Goal: Communication & Community: Answer question/provide support

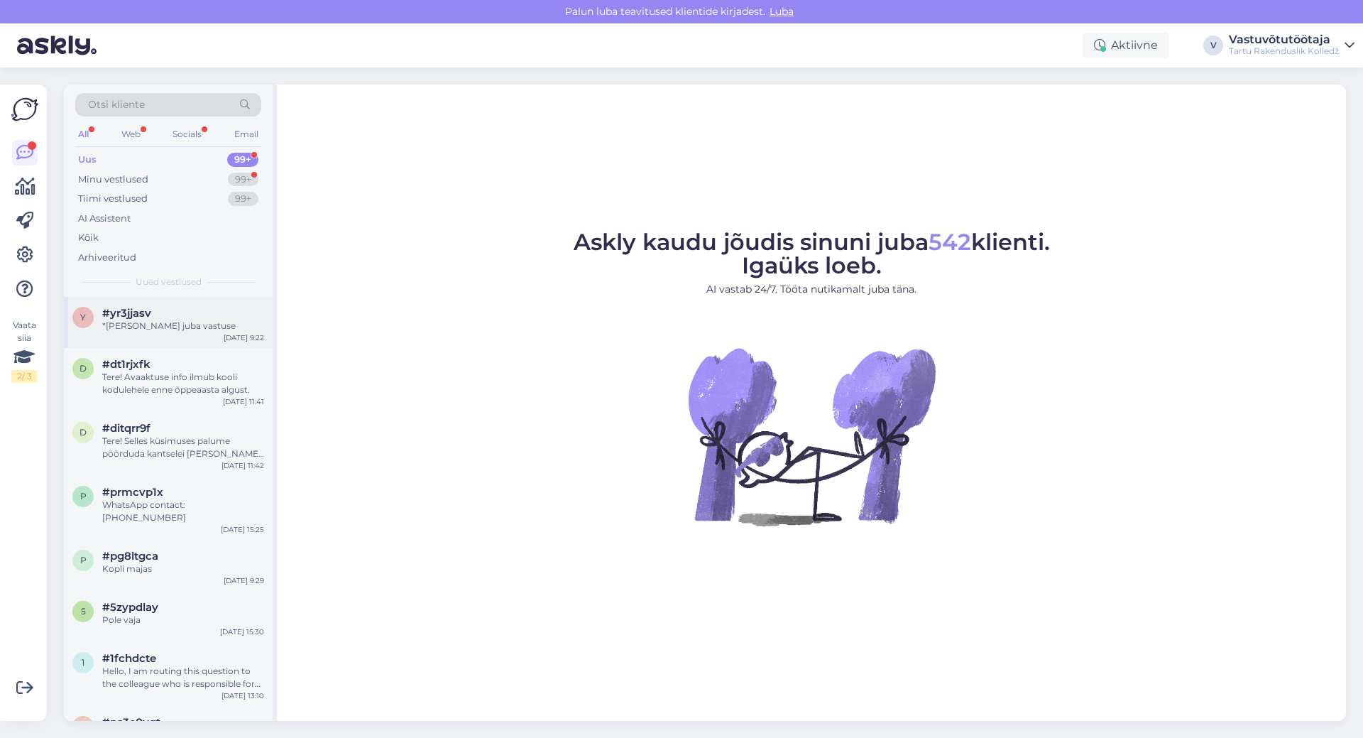
click at [128, 325] on div "*[PERSON_NAME] juba vastuse" at bounding box center [183, 325] width 162 height 13
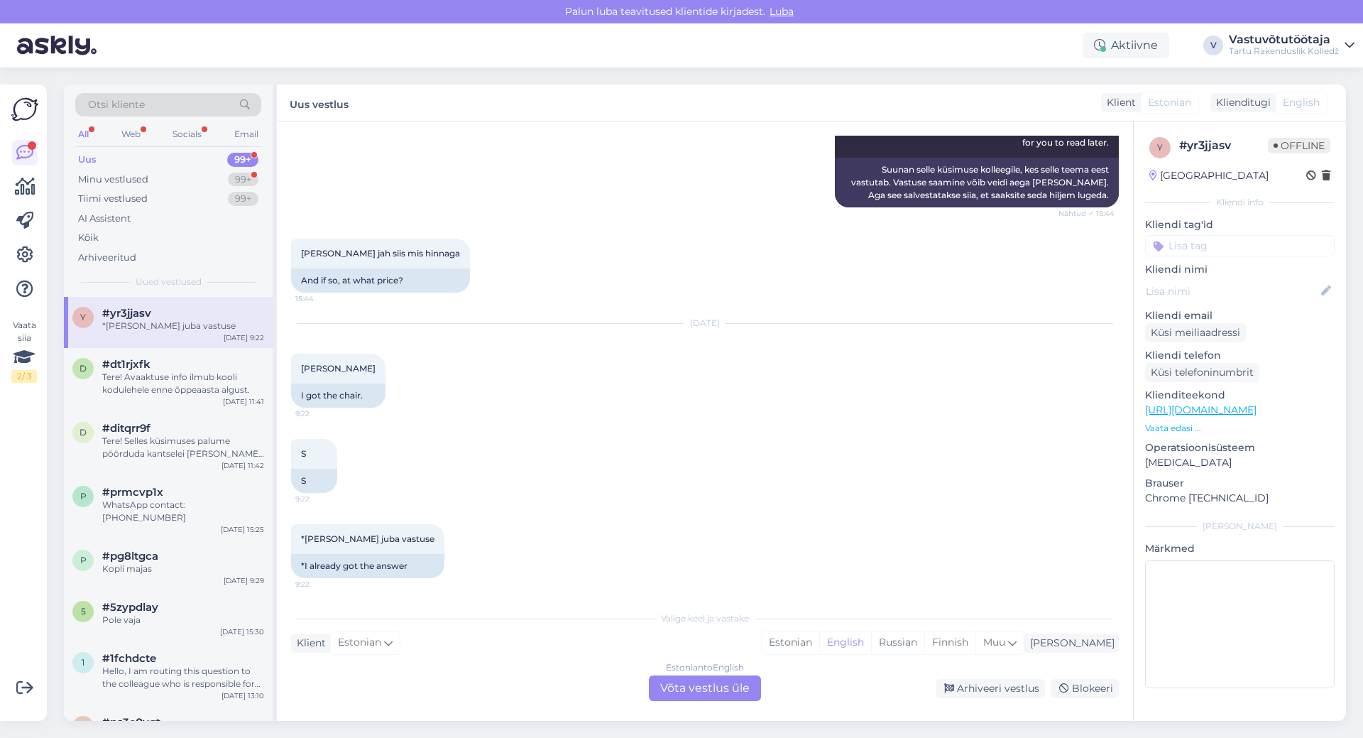
scroll to position [368, 0]
click at [133, 153] on div "Uus 99+" at bounding box center [168, 160] width 186 height 20
click at [151, 186] on div "Minu vestlused 99+" at bounding box center [168, 180] width 186 height 20
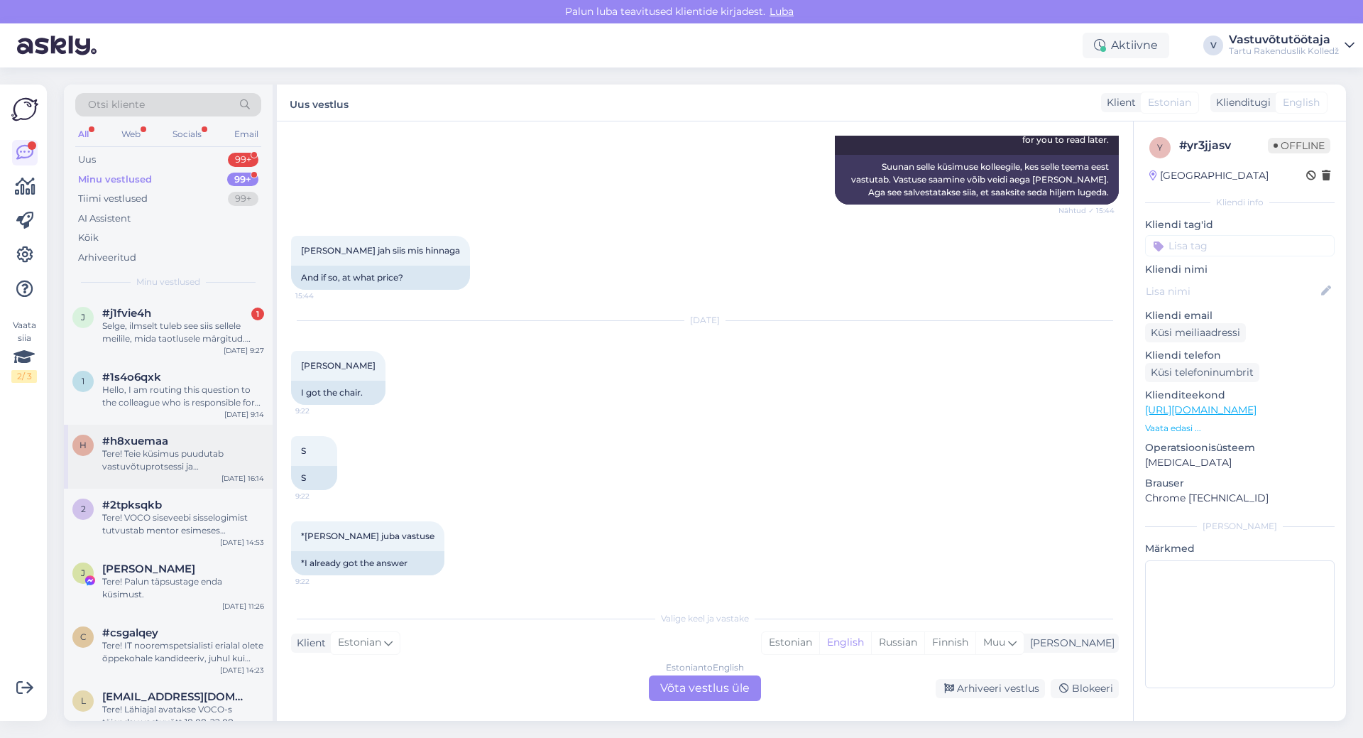
click at [197, 464] on div "Tere! Teie küsimus puudutab vastuvõtuprotsessi ja ühiselamukohtade jaotamise sp…" at bounding box center [183, 460] width 162 height 26
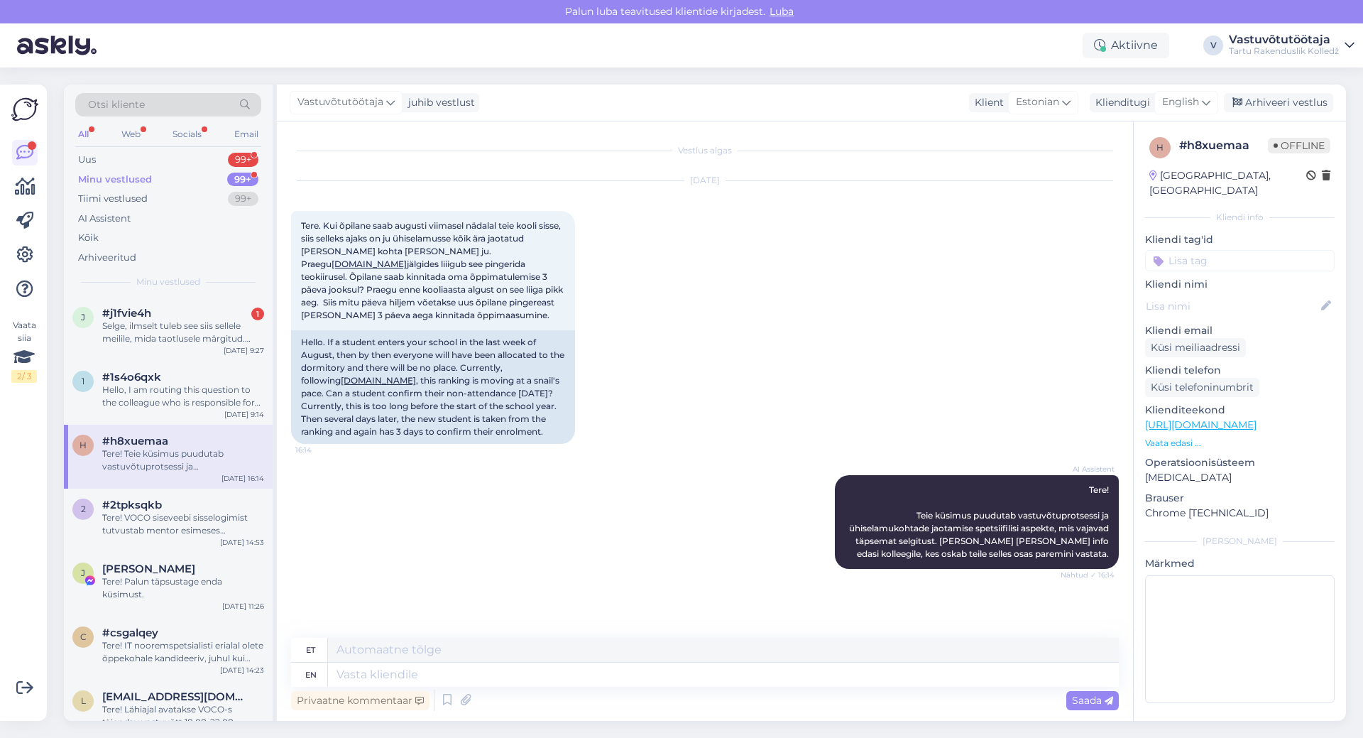
scroll to position [0, 0]
click at [438, 671] on textarea at bounding box center [723, 674] width 791 height 24
type textarea "Tere!"
type textarea "Tere! Küsimusteg"
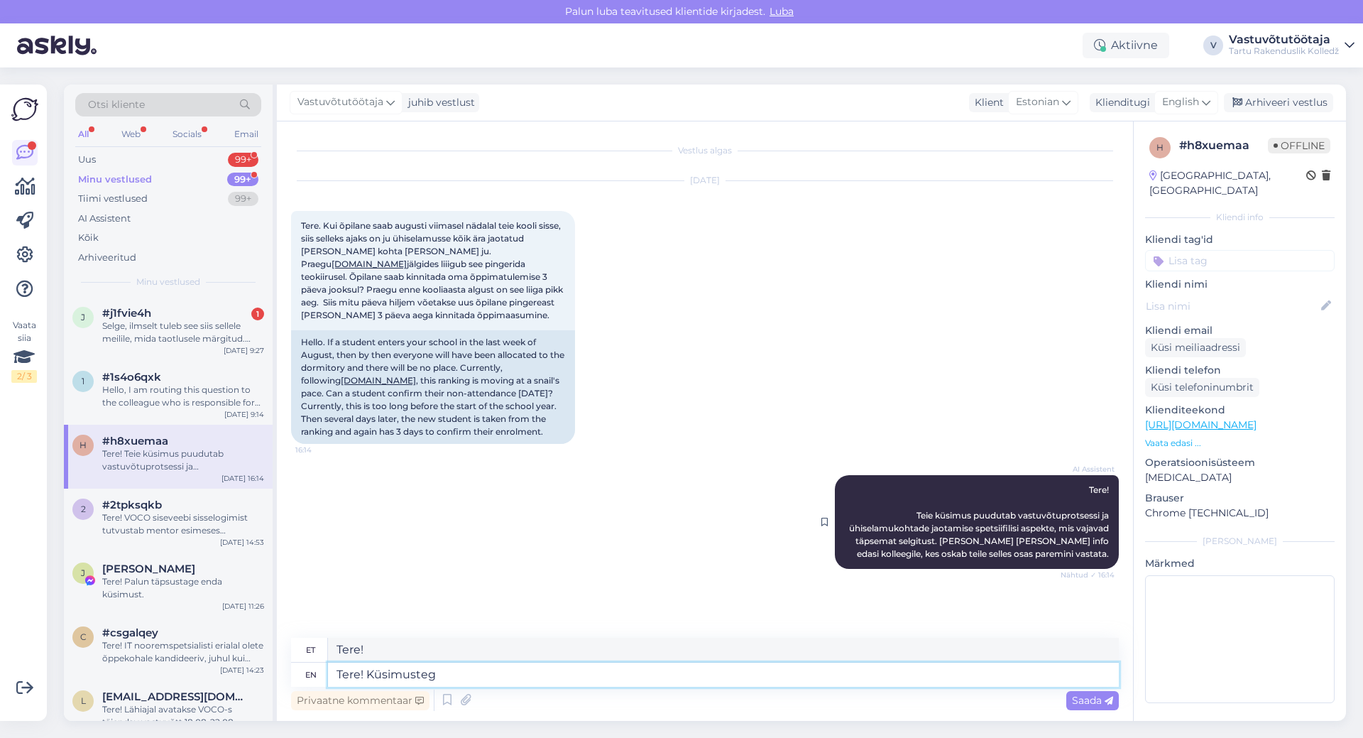
type textarea "Tere! Küsimustega"
type textarea "Tere!"
type textarea "Tere! Küsimustega"
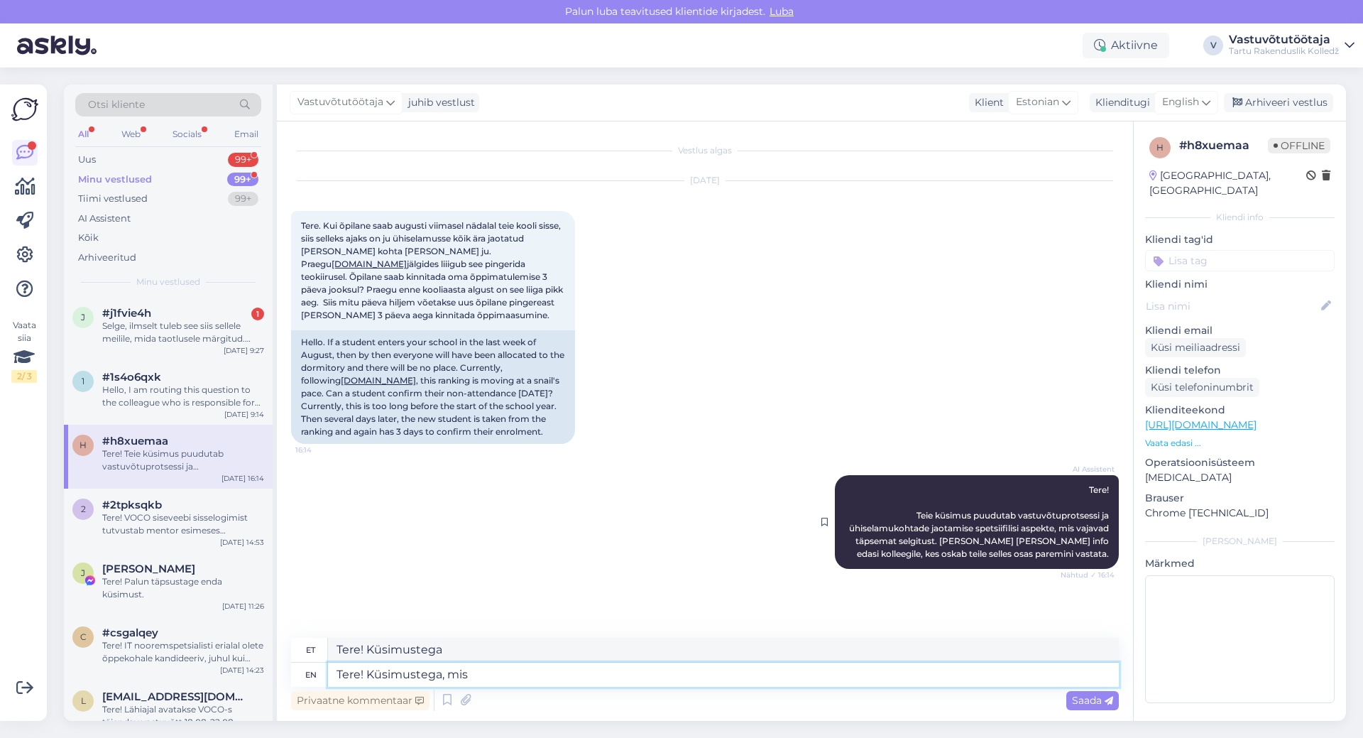
type textarea "Tere! Küsimustega, mis"
type textarea "Tere! Küsimustega, mis vajavad"
type textarea "Tere! Küsimustega,"
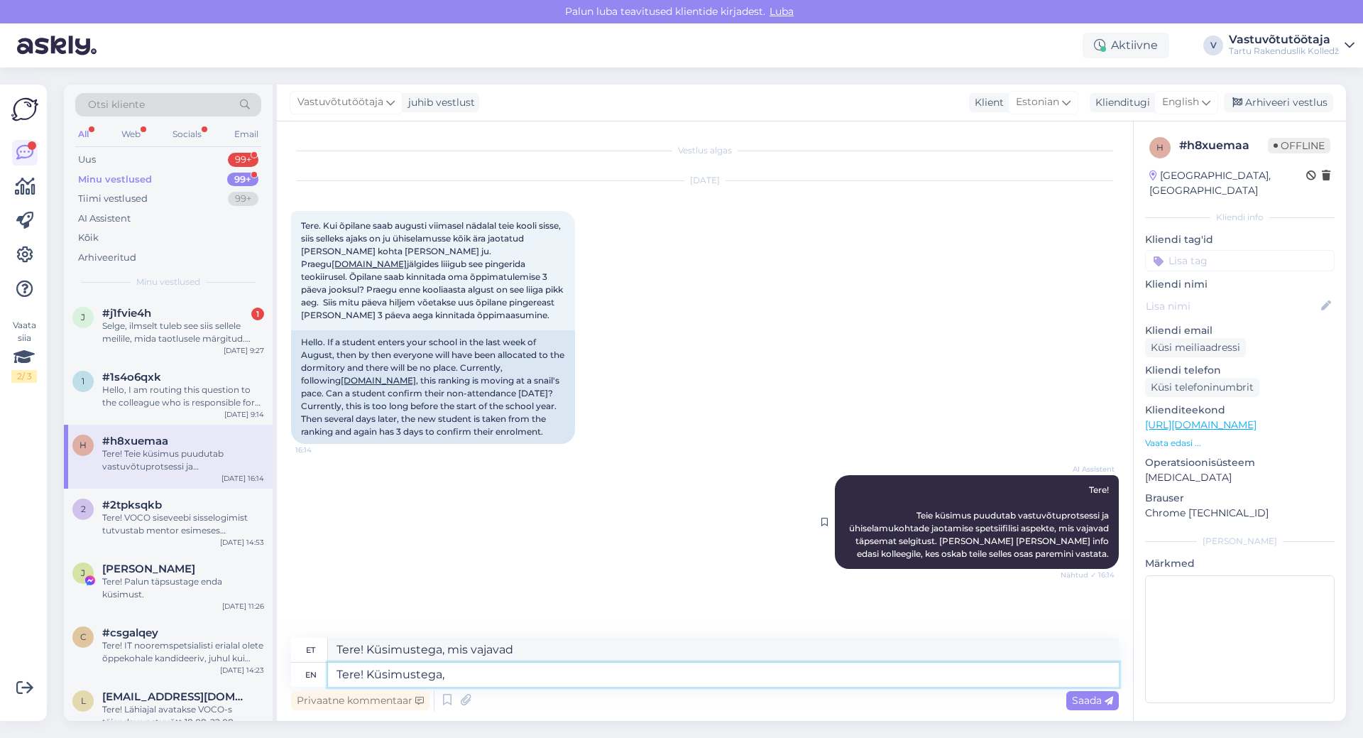
type textarea "Tere! Küsimustega, mis"
type textarea "Tere! Küsimustega"
type textarea "Tere!"
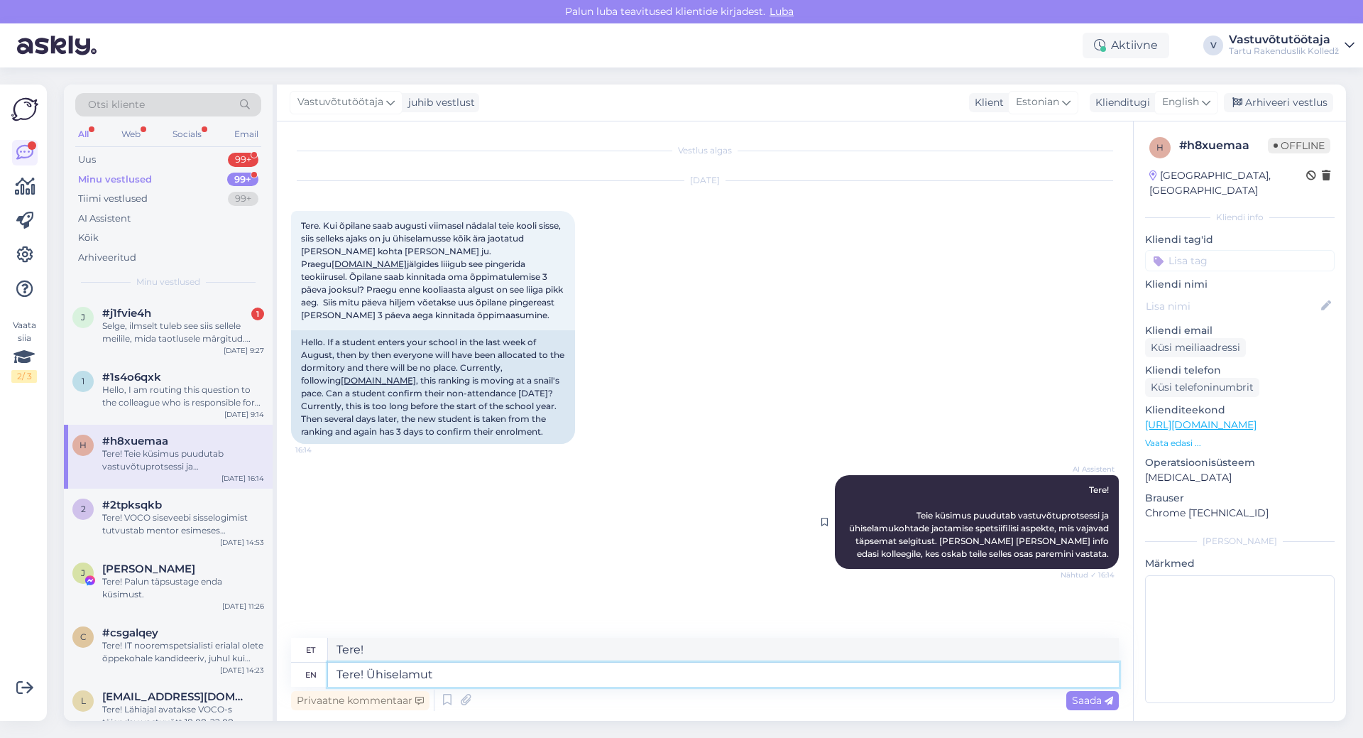
type textarea "Tere! Ühiselamut"
type textarea "Tere! Ühiselamus"
type textarea "Tere! Ühiselamut puud"
type textarea "Tere! Ühiselamud puud"
type textarea "Tere! Ühiselamut puudutavatest"
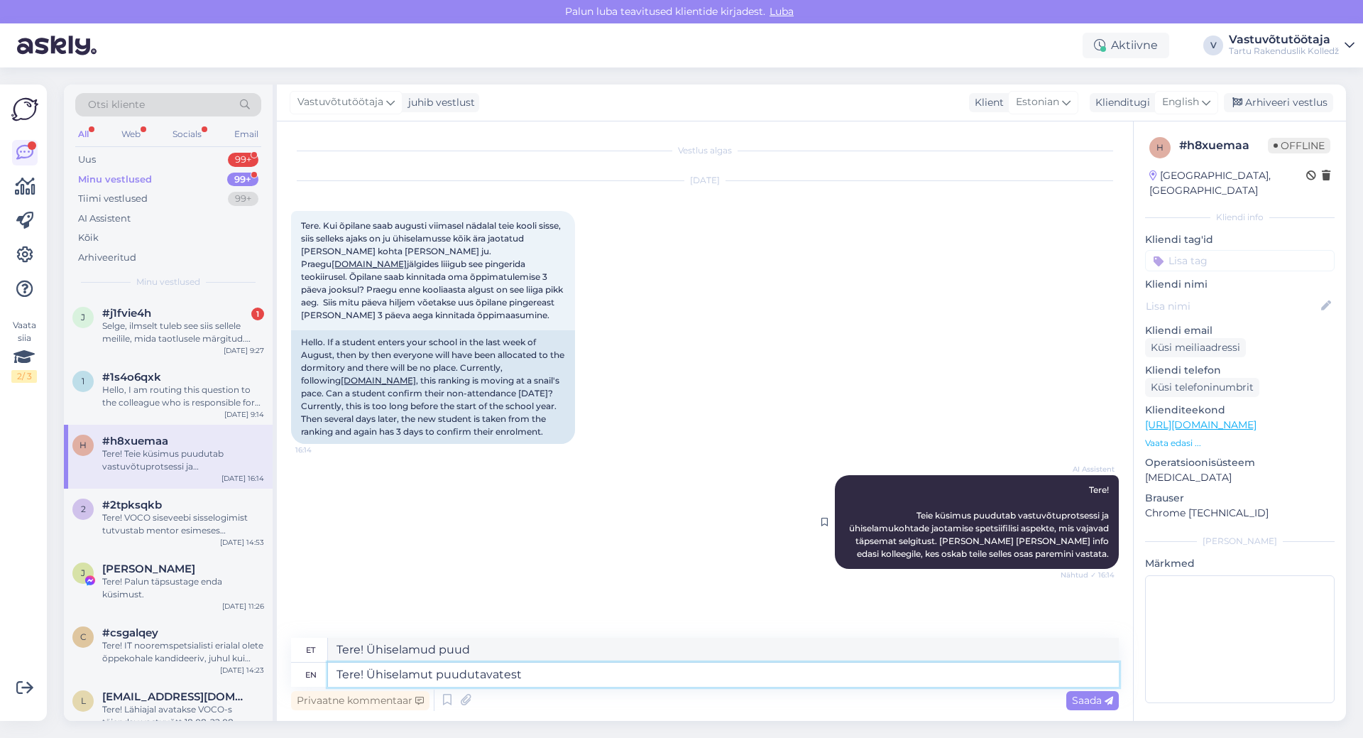
type textarea "Tere! Ühiselamut puudutavad"
type textarea "Tere! Ühiselamut puudutavates k"
type textarea "Tere! Ühiselamut puudutav"
type textarea "Tere! Ühiselamut puudutavates küsimustes"
type textarea "Tere! Ühiselamut puudutavate küsimustega"
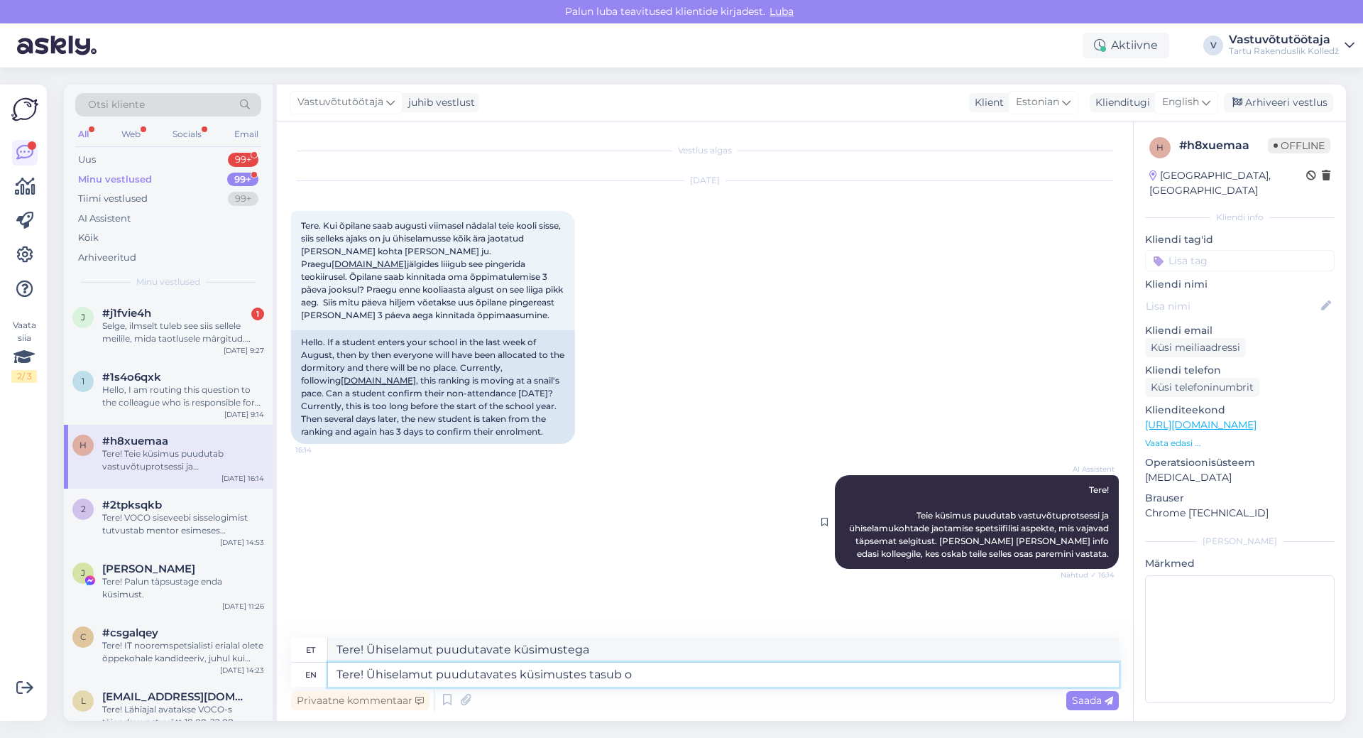
type textarea "Tere! Ühiselamut puudutavates küsimustes tasub ot"
type textarea "Tere! Ühiselamut puudutavaid küsimusi tasub"
type textarea "Tere! Ühiselamut puudutavates küsimustes tasub otse"
type textarea "Tere! Ühiselamut puudutavate küsimustega tasub otse"
type textarea "Tere! Ühiselamut puudutavates küsimustes tasub otse pöörduda u"
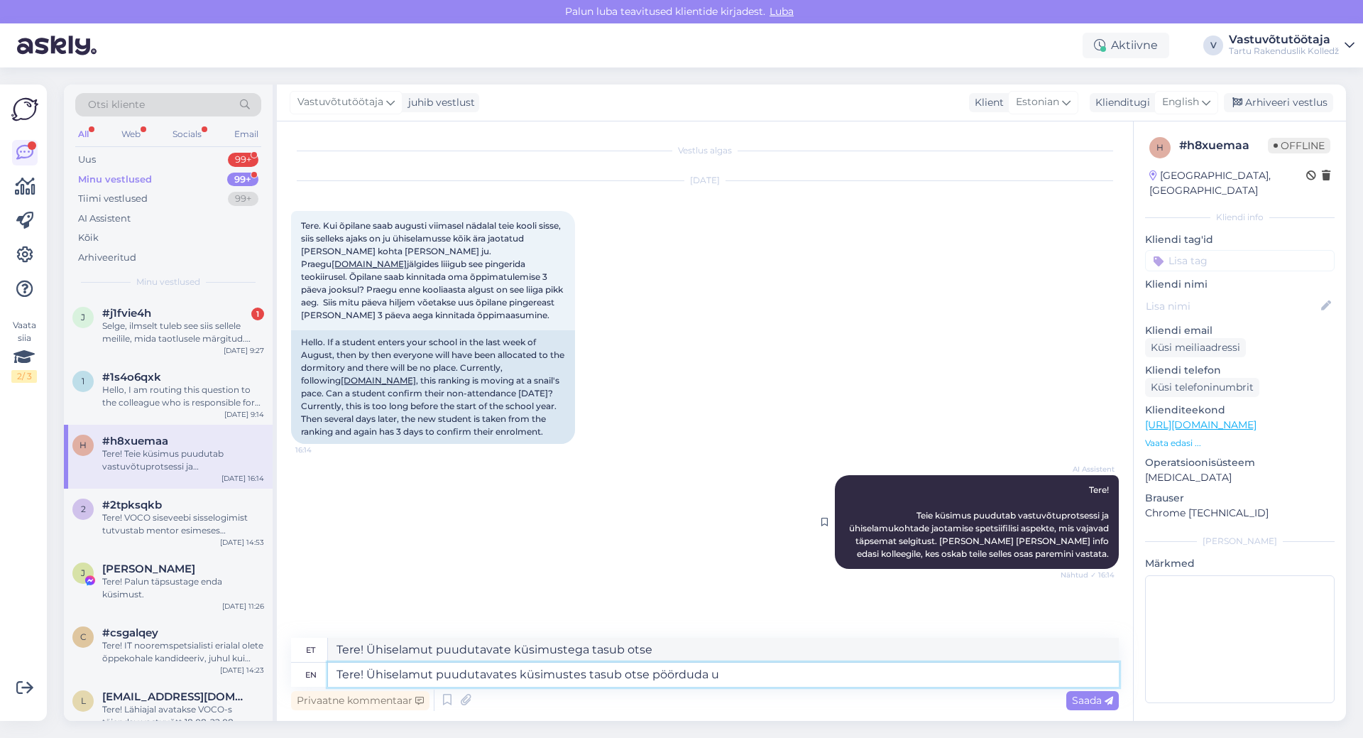
type textarea "Tere! Ühiselamut puudutavate küsimustega tuleb otse välja"
type textarea "Tere! Ühiselamut puudutavates küsimustes tasub otse pöörduda ühiselamu"
type textarea "Tere! Ühiselamut puudutavate küsimustega tasub otse ühiselamu"
click at [785, 670] on textarea "Tere! Ühiselamut puudutavates küsimustes tasub otse pöörduda ühiselamu" at bounding box center [723, 674] width 791 height 24
type textarea "Tere! Ühiselamut puudutavates küsimustes tasub otse pöörduda ühiselamu juhendaj…"
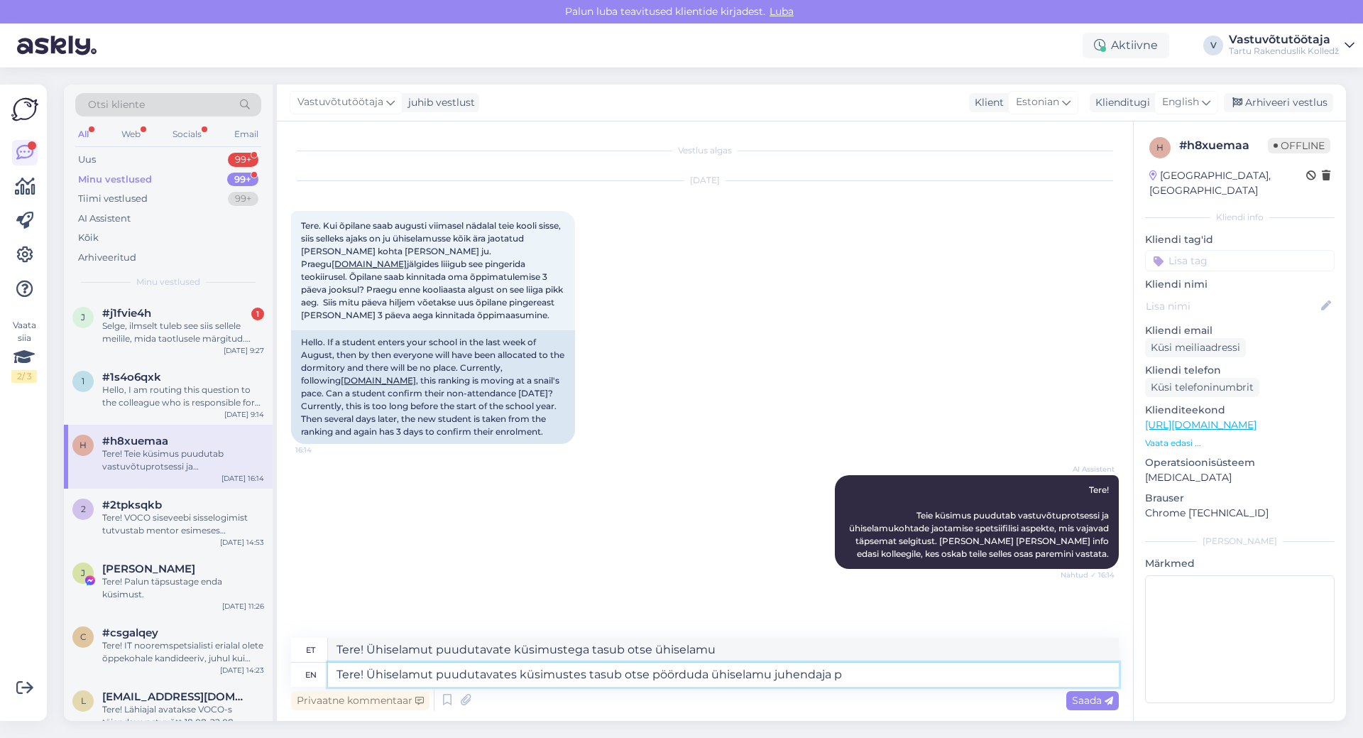
type textarea "Tere! Ühiselamut puudutavate küsimustega tasub otse ühiselamu juhendaja"
type textarea "Tere! Ühiselamut puudutavates küsimustes tasub otse pöörduda ühiselamu [PERSON_…"
type textarea "Tere! Ühiselamut puudutavate küsimustega tasub otse ühiselamu [PERSON_NAME],"
type textarea "Tere! Ühiselamut puudutavates küsimustes tasub otse pöörduda ühiselamu [PERSON_…"
type textarea "Tere! Ühiselamut puudutavate küsimustega tuleb otse ühiselamu [PERSON_NAME], ke…"
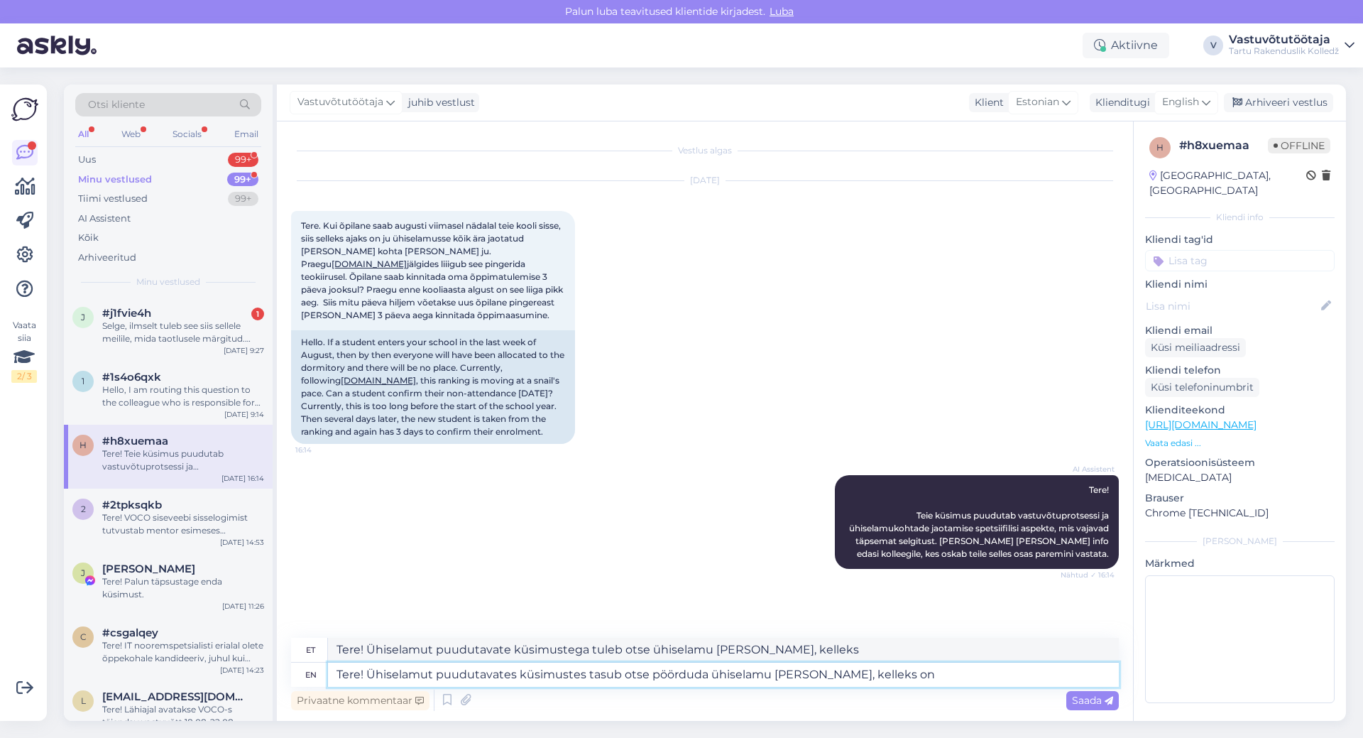
type textarea "Tere! Ühiselamut puudutavates küsimustes tasub otse pöörduda ühiselamu [PERSON_…"
type textarea "Tere! Ühiselamut puudutavate küsimustega tasub otse ühiselamu [PERSON_NAME], ke…"
type textarea "Tere! Ühiselamut puudutavates küsimustes tasub otse pöörduda ühiselamu [PERSON_…"
type textarea "Tere! Ühiselamut puudutavate küsimustega tasub otse ühiselamu [PERSON_NAME], ke…"
type textarea "Tere! Ühiselamut puudutavates küsimustes tasub otse pöörduda ühiselamu [PERSON_…"
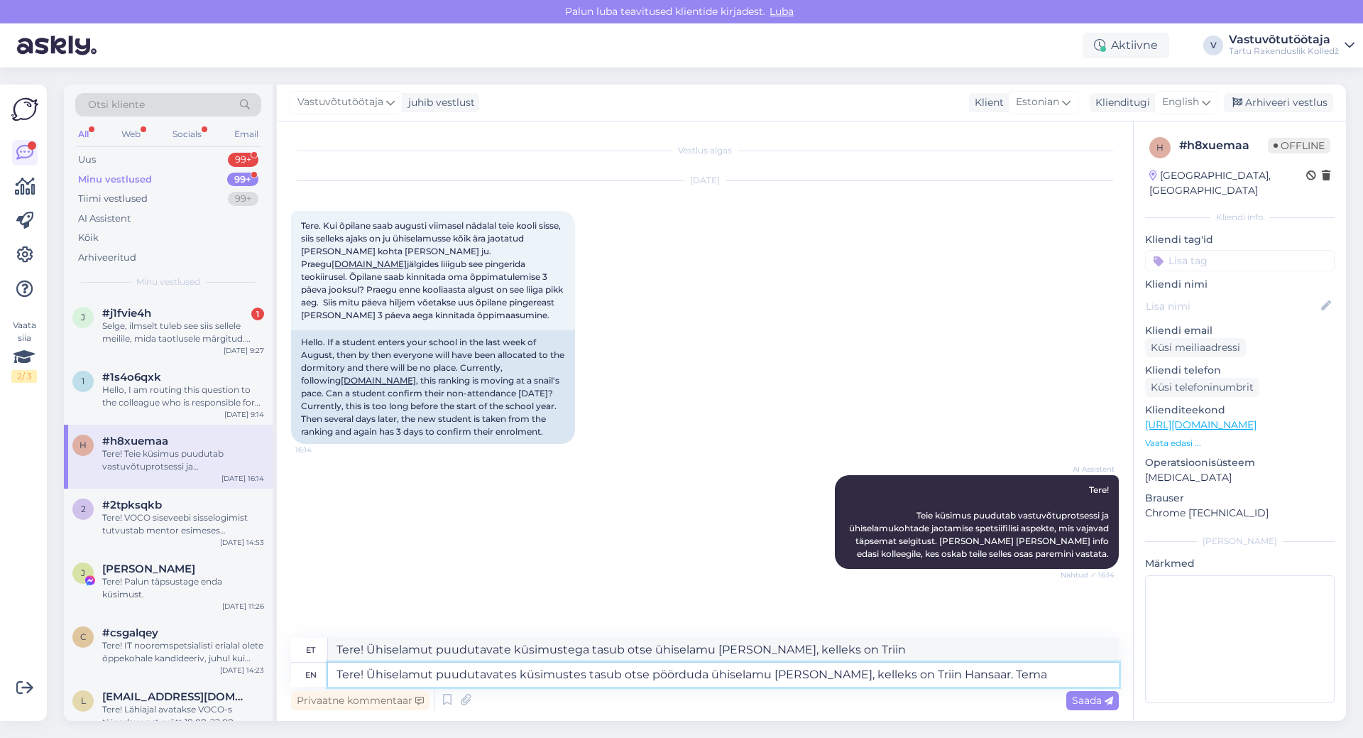
type textarea "Tere! Ühiselamut puudutavate küsimustega tasub otse ühiselamu [PERSON_NAME], ke…"
type textarea "Tere! Ühiselamut puudutavates küsimustes tasub otse pöörduda ühiselamu [PERSON_…"
type textarea "Tere! Ühiselamut puudutavate küsimustega tasub otse ühiselamu [PERSON_NAME], ke…"
type textarea "Tere! Ühiselamut puudutavates küsimustes tasub otse pöörduda ühiselamu [PERSON_…"
type textarea "Tere! Ühiselamut puudutavate küsimustega tasub otse ühiselamu [PERSON_NAME], ke…"
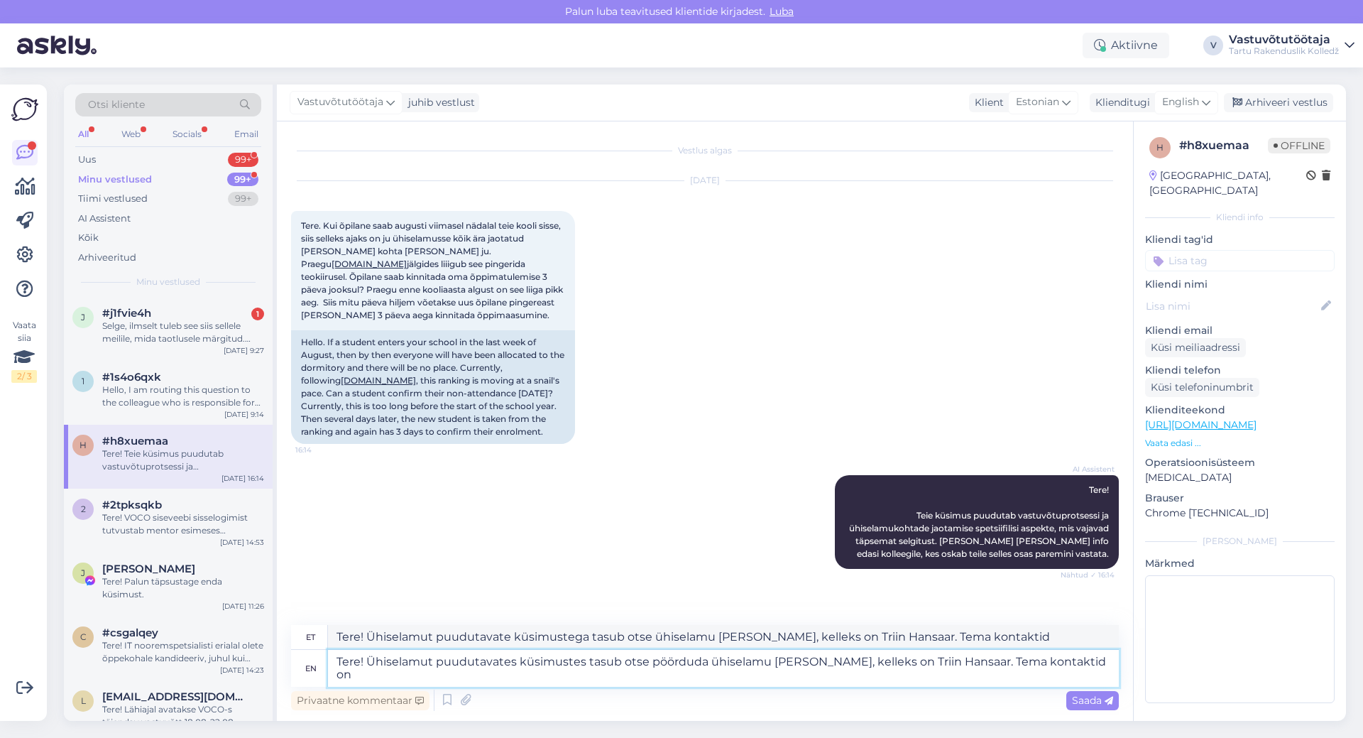
type textarea "Tere! Ühiselamut puudutavates küsimustes tasub otse pöörduda ühiselamu [PERSON_…"
type textarea "Tere! Ühiselamut puudutavate küsimustega tasub otse ühiselamu [PERSON_NAME], ke…"
type textarea "Tere! Ühiselamut puudutavates küsimustes tasub otse pöörduda ühiselamu [PERSON_…"
type textarea "Tere! Ühiselamut puudutavate küsimustega tasub otse ühiselamu [PERSON_NAME], ke…"
type textarea "Tere! Ühiselamut puudutavates küsimustes tasub otse pöörduda ühiselamu [PERSON_…"
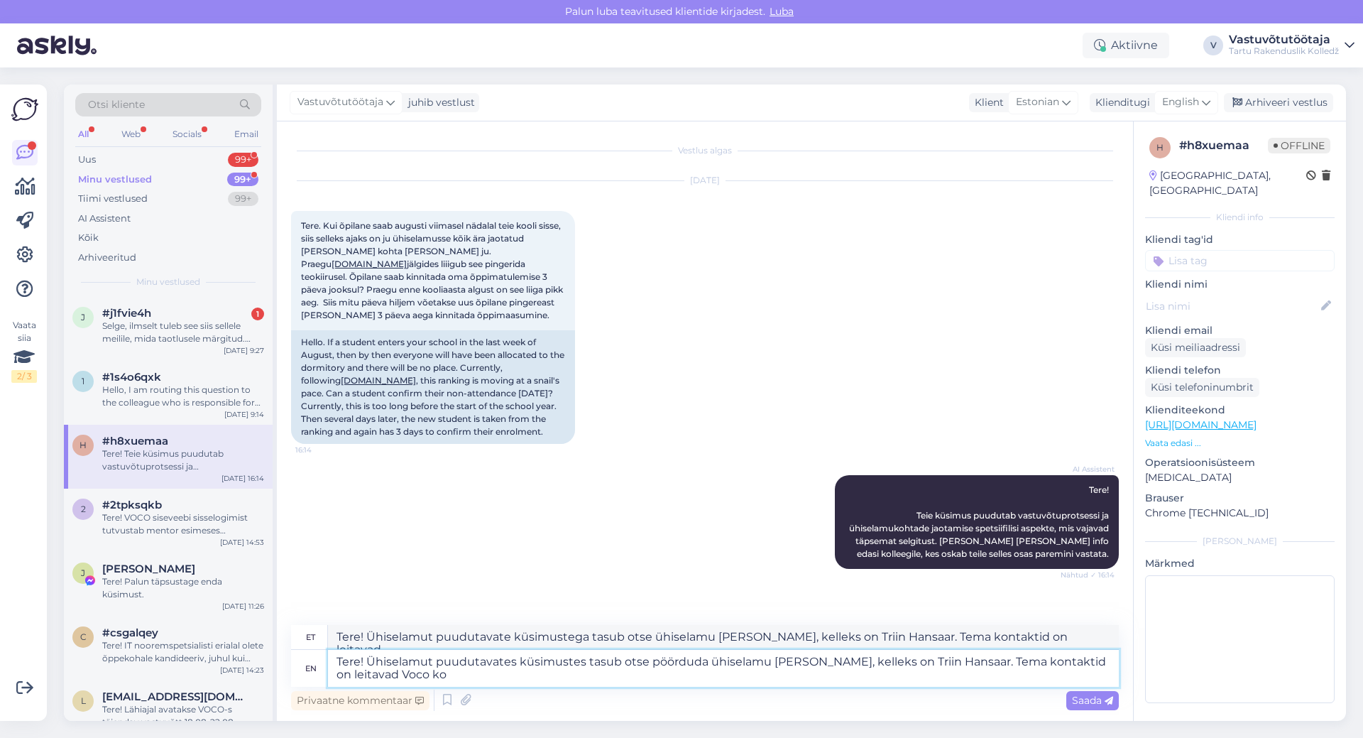
type textarea "Tere! Ühiselamut puudutavate küsimustega tasub otse ühiselamu [PERSON_NAME], ke…"
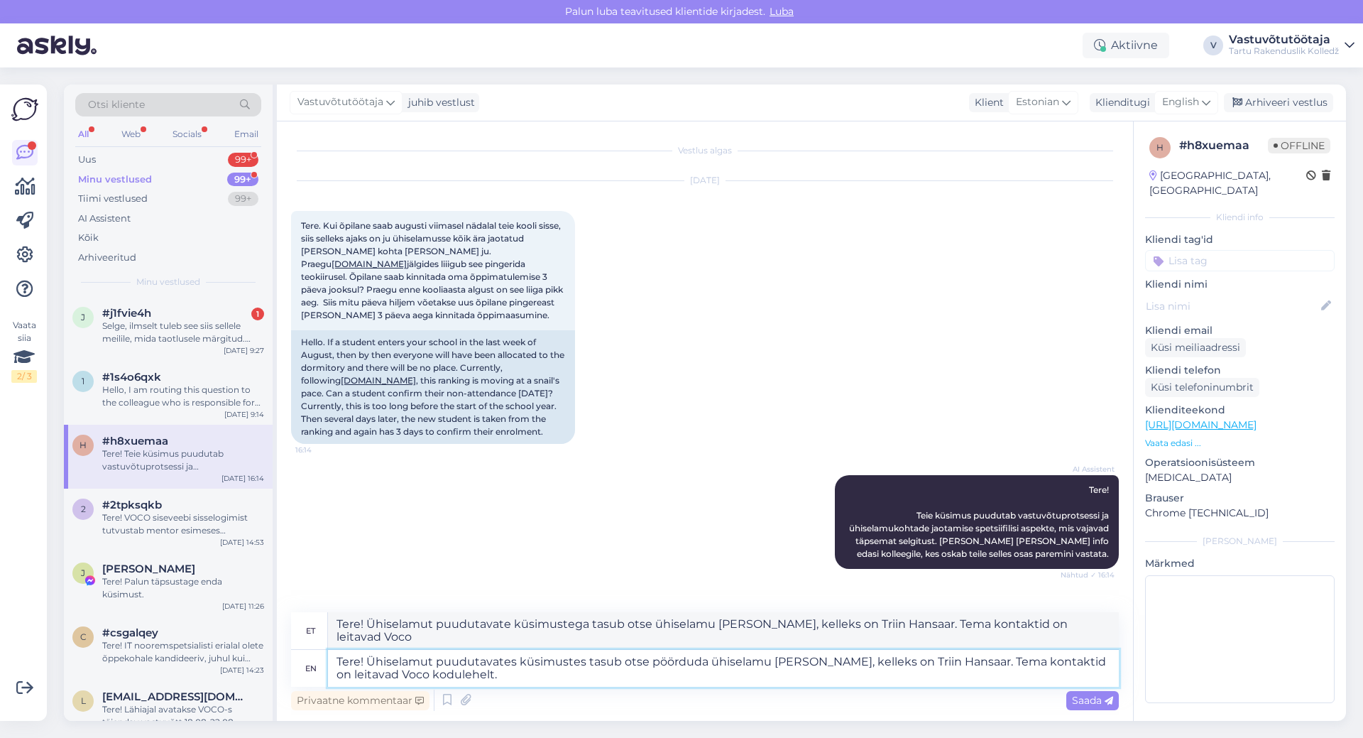
type textarea "Tere! Ühiselamut puudutavates küsimustes tasub otse pöörduda ühiselamu [PERSON_…"
type textarea "Tere! Ühiselamut puudutavate küsimustega tasub otse ühiselamu [PERSON_NAME], ke…"
drag, startPoint x: 618, startPoint y: 665, endPoint x: 587, endPoint y: 660, distance: 30.9
click at [587, 660] on textarea "Tere! Ühiselamut puudutavates küsimustes tasub otse pöörduda ühiselamu [PERSON_…" at bounding box center [723, 668] width 791 height 37
type textarea "Tere! Ühiselamut puudutavates küsimustes sootse pöörduda ühiselamu [PERSON_NAME…"
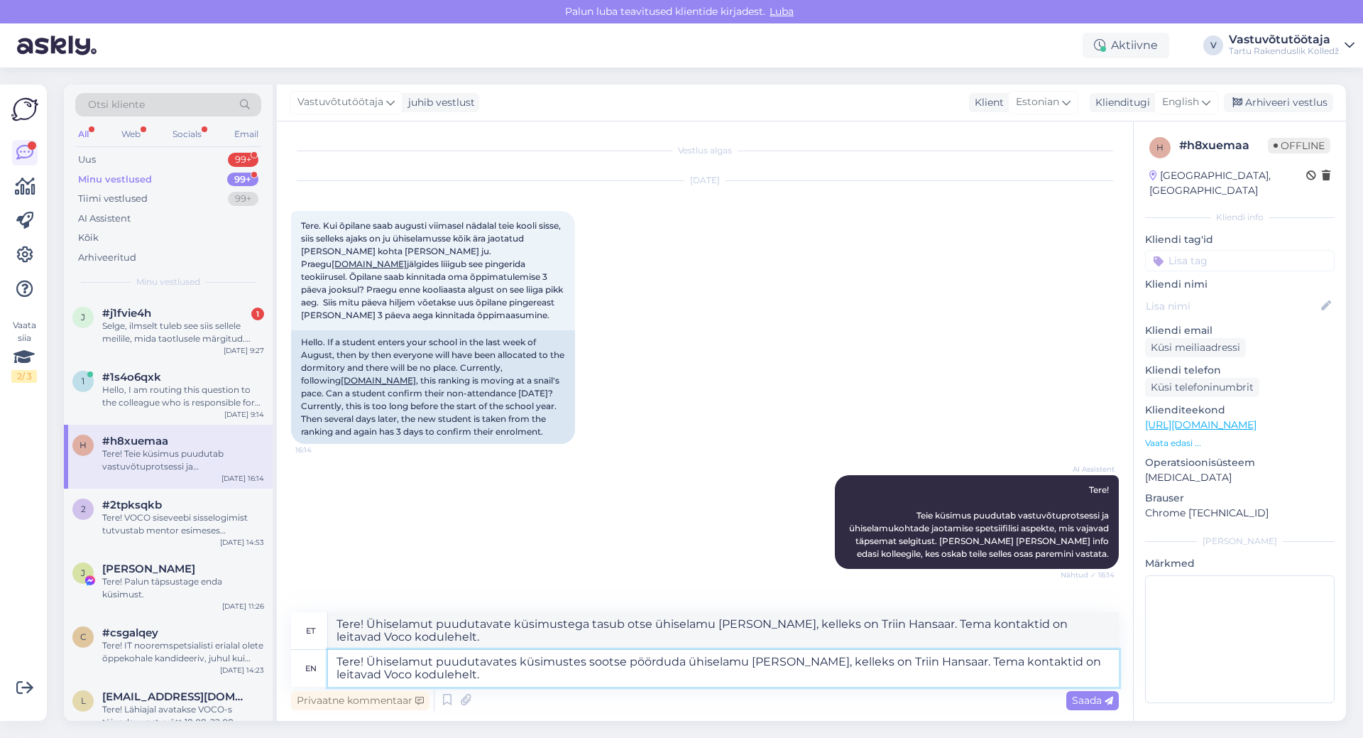
type textarea "Tere! Ühiselamut puudutavate küsimustega seotud ühiselamu [PERSON_NAME], kellek…"
type textarea "Tere! Ühiselamut puudutavates küsimustes soovotse pöörduda ühiselamu [PERSON_NA…"
type textarea "Tere! Ühiselamut puudutavad küsimused sootse ühiselamu [PERSON_NAME], kelleks o…"
type textarea "Tere! Ühiselamut puudutavates küsimustes sooviotse pöörduda ühiselamu [PERSON_N…"
type textarea "Tere! Ühiselamut puudutab küsimustes soovotse ühiselamu [PERSON_NAME], kelleks …"
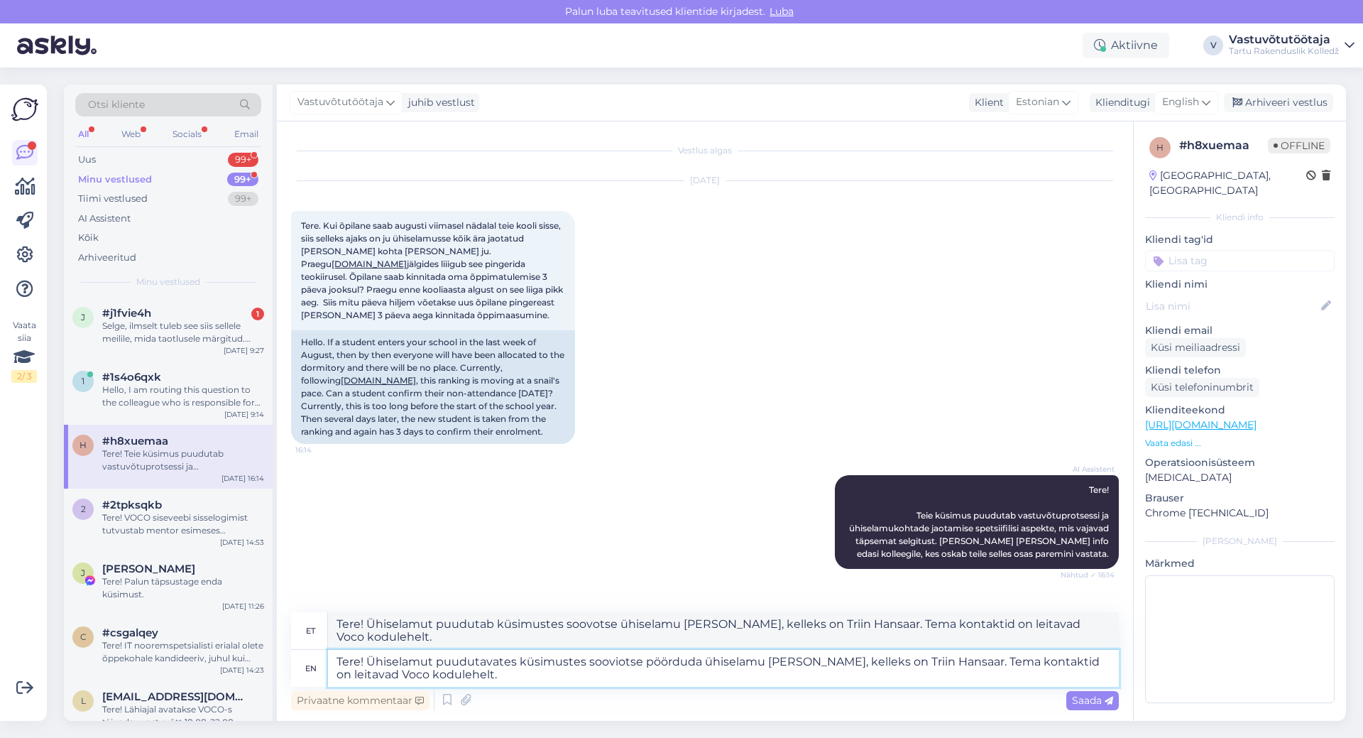
type textarea "Tere! Ühiselamut puudutavates küsimustes sooviaotse pöörduda ühiselamu [PERSON_…"
type textarea "Tere! Ühiselamut puudutavate küsimustega seotud sooviavalduste ühiselamu [PERSO…"
type textarea "Tere! Ühiselamut puudutavates küsimustes soovitanotse pöörduda ühiselamu [PERSO…"
type textarea "Tere! Ühiselamut puudutavate küsimustega soovitotse ühiselamu [PERSON_NAME], ke…"
type textarea "Tere! Ühiselamut puudutavates küsimustes soovitan otse pöörduda ühiselamu [PERS…"
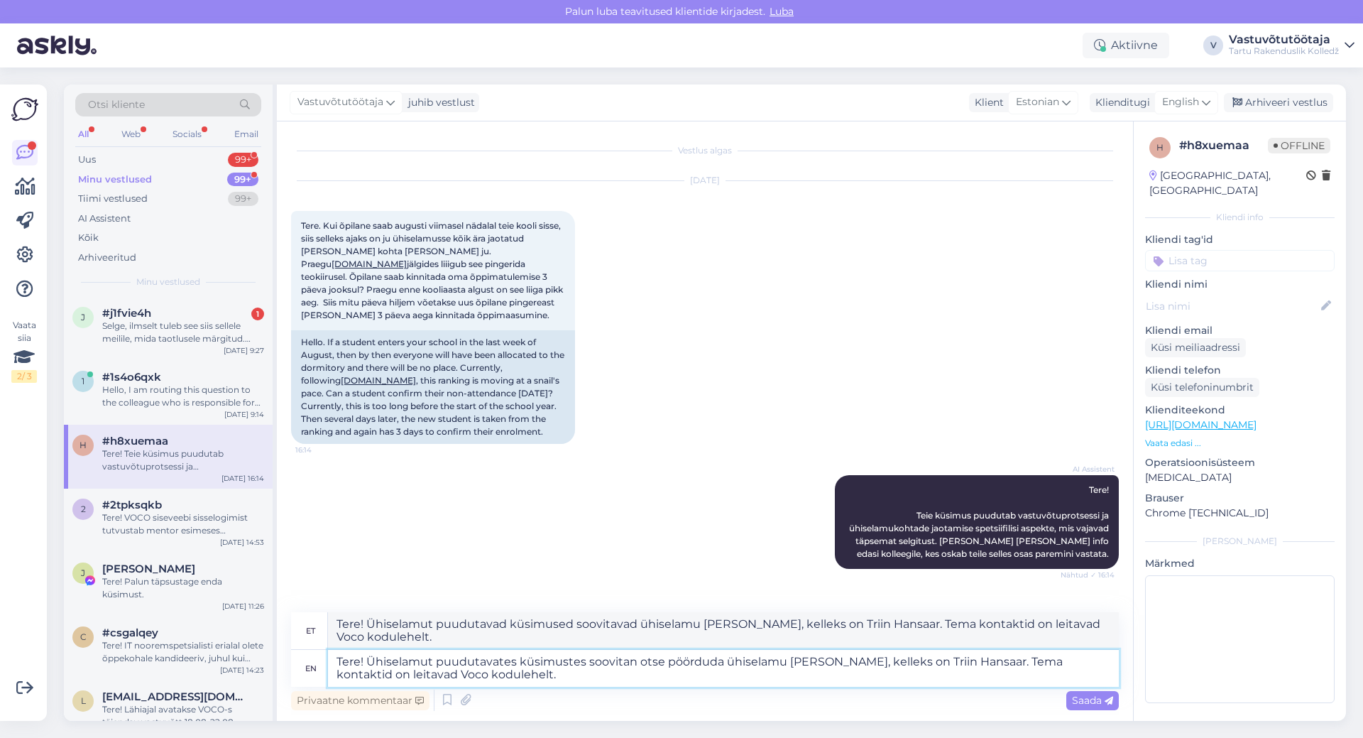
type textarea "Tere! Ühiselamut puudutavate küsimustega soovitatakse otsevate ühiselamu [PERSO…"
click at [781, 660] on textarea "Tere! Ühiselamut puudutavates küsimustes soovitan otse pöörduda ühiselamu [PERS…" at bounding box center [723, 668] width 791 height 37
type textarea "Tere! Ühiselamut puudutavates küsimustes soovitan otse pöörduda ühisela [PERSON…"
type textarea "Tere! Ühiselamut puudutavates küsimustes soovitatakse otsevaateid juhendada, ke…"
type textarea "Tere! Ühiselamut puudutavates küsimustes soovitan otse pöörduda ühisel [PERSON_…"
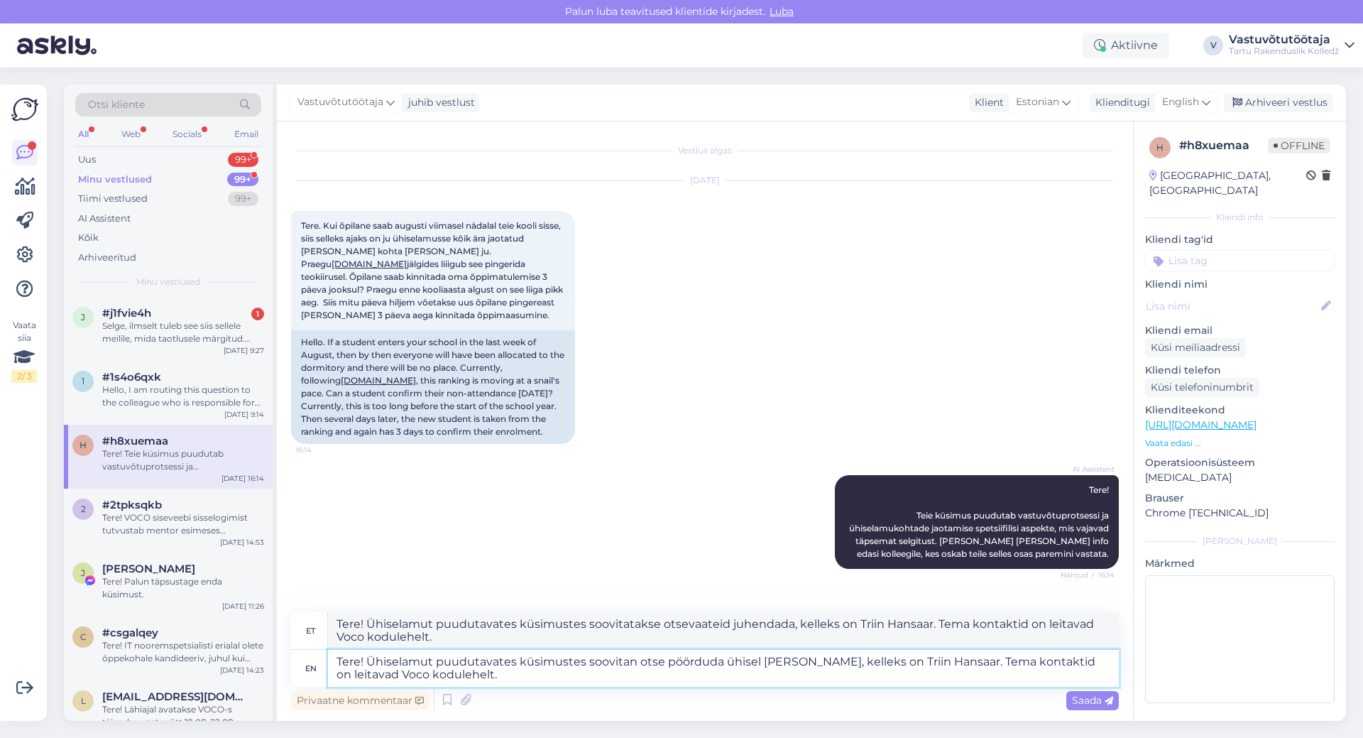
type textarea "Tere! Ühiselamut puudutavates küsimustes soovitatakse otsevaateid käsitseda [PE…"
type textarea "Tere! Ühiselamut puudutavates küsimustes soovitan otse pöörduda ühis [PERSON_NA…"
type textarea "Tere! Ühiselamut puudutavad küsimused soovitavad otsevateks [PERSON_NAME], mida…"
type textarea "Tere! Ühiselamut puudutavates küsimustes soovitan otse pöörduda ühi [PERSON_NAM…"
type textarea "Tere! Ühiselamut puudutavate küsimustega soovitatakse otsevateks ühisjuhendaja …"
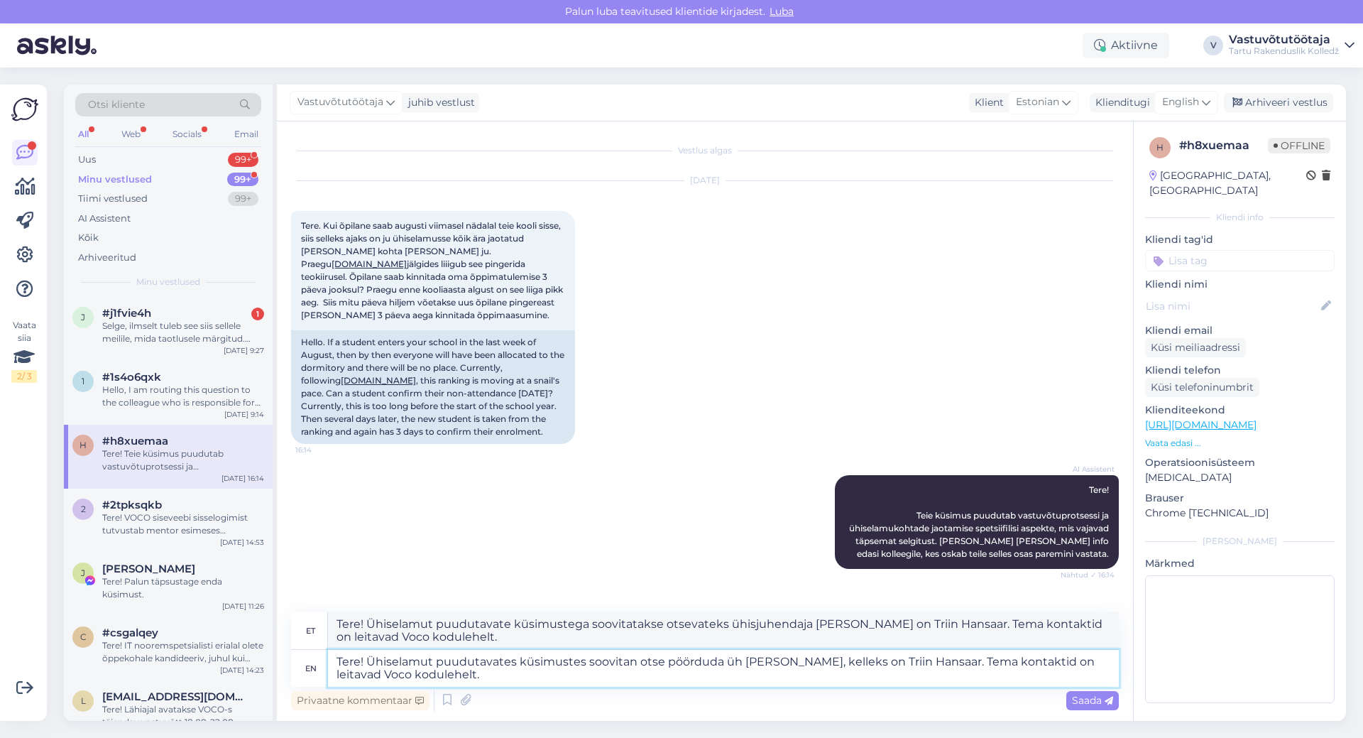
type textarea "Tere! Ühiselamut puudutavates küsimustes soovitan otse pöörduda ü [PERSON_NAME]…"
type textarea "Tere! Ühiselamut puudutavad küsimused soovitavad otsevate, ühti [PERSON_NAME] k…"
type textarea "Tere! Ühiselamut puudutavates küsimustes soovitan otse pöörduda [PERSON_NAME], …"
type textarea "Tere! Ühiselamut puudutavad küsimused soovitavad otsevate [PERSON_NAME], kellek…"
type textarea "Tere! Ühiselamut puudutavates küsimustes soovitan otse pöörduda õ [PERSON_NAME]…"
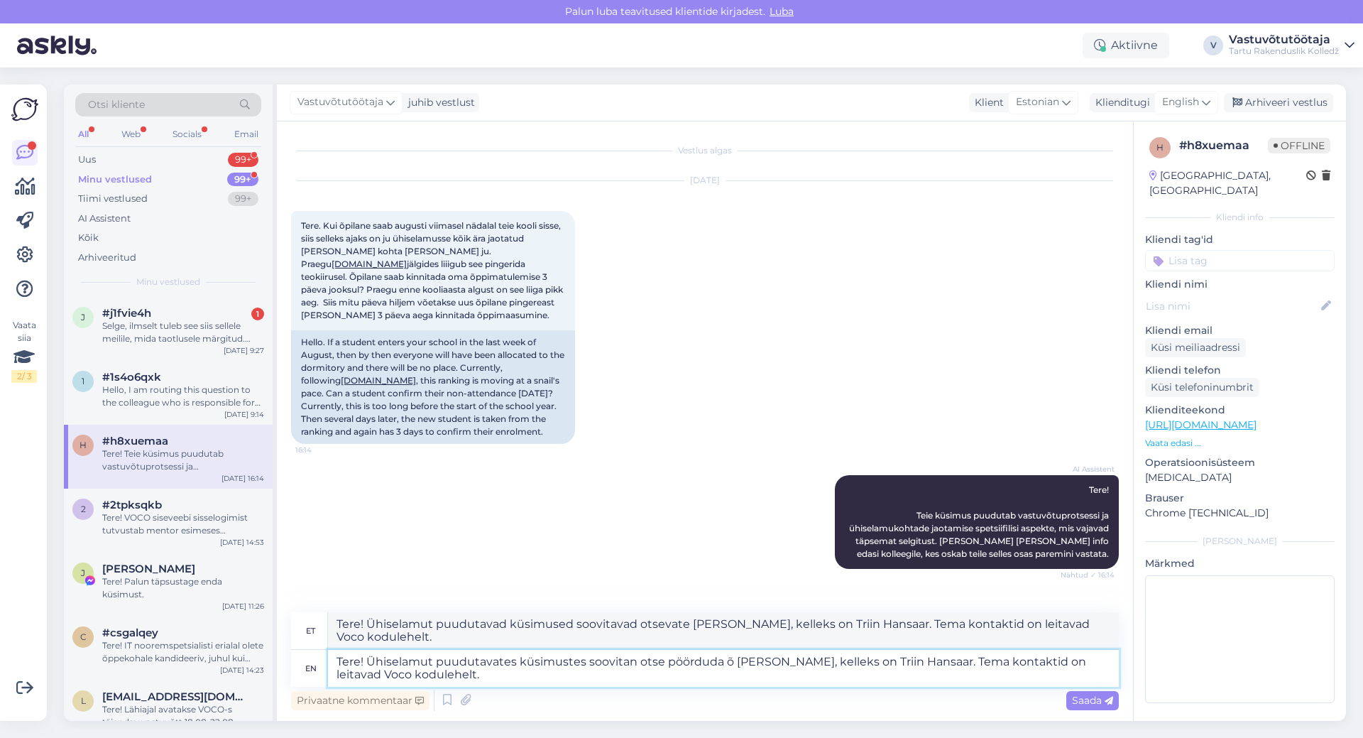
type textarea "Tere! Ühiselamut puudutavad küsimused soovitavad otsevateks õ [PERSON_NAME], [P…"
type textarea "Tere! Ühiselamut puudutavates küsimustes soovitan otse pöörduda õpi [PERSON_NAM…"
type textarea "Tere! Ühiselamut puudutavad küsimused soovitavad otsevate õp [PERSON_NAME], kel…"
type textarea "Tere! Ühiselamut puudutavates küsimustes soovitan otse pöörduda õpil [PERSON_NA…"
type textarea "Tere! Ühiselamut puudutavad küsimused soovitavad otsevateks õpi [PERSON_NAME], …"
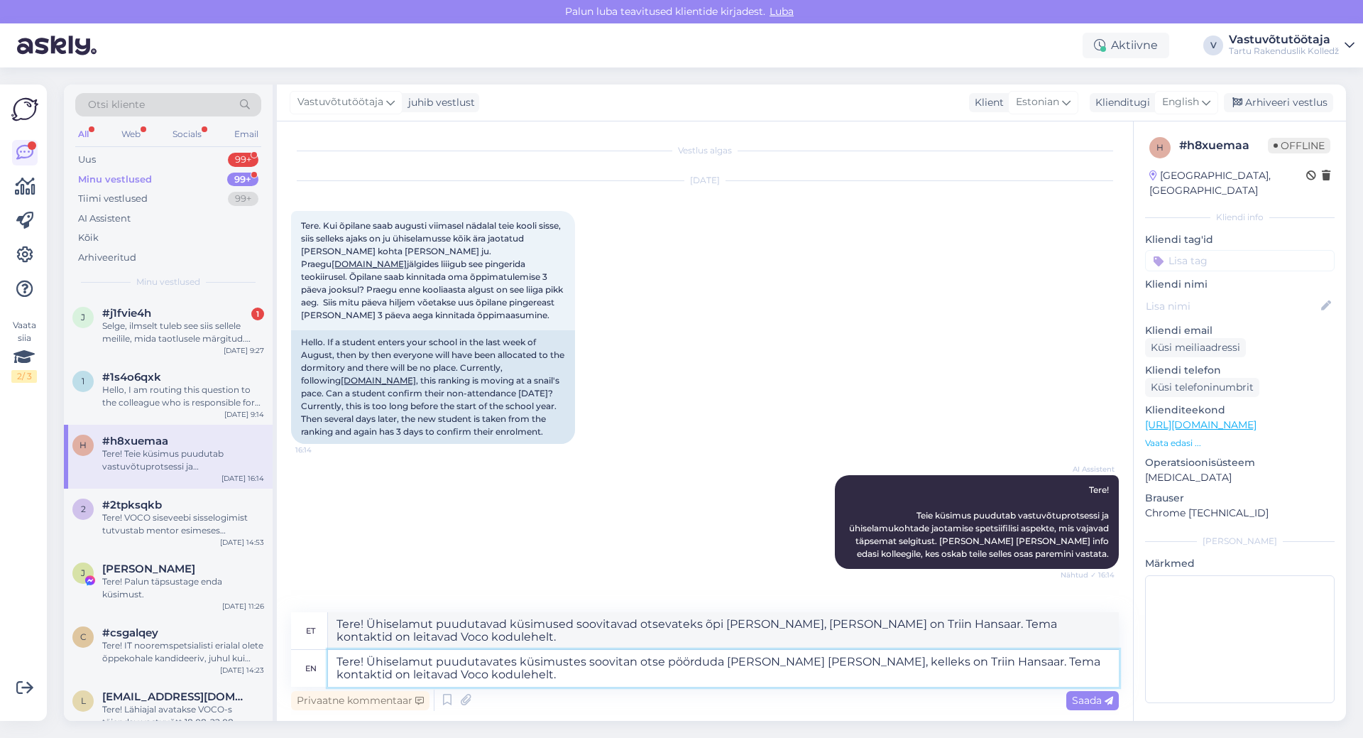
type textarea "Tere! Ühiselamut puudutavates küsimustes soovitan otse pöörduda õpilas [PERSON_…"
type textarea "Tere! Ühiselamut puudutavate küsimustega soovitan otse [PERSON_NAME] [PERSON_NA…"
type textarea "Tere! Ühiselamut puudutavates küsimustes soovitan otse pöörduda õpilasko [PERSO…"
type textarea "Tere! Ühiselamut puudutavate küsimustega soovitatakse otsevate õpilask [PERSON_…"
type textarea "Tere! Ühiselamut puudutavates küsimustes soovitan otse pöörduda õpilaskod [PERS…"
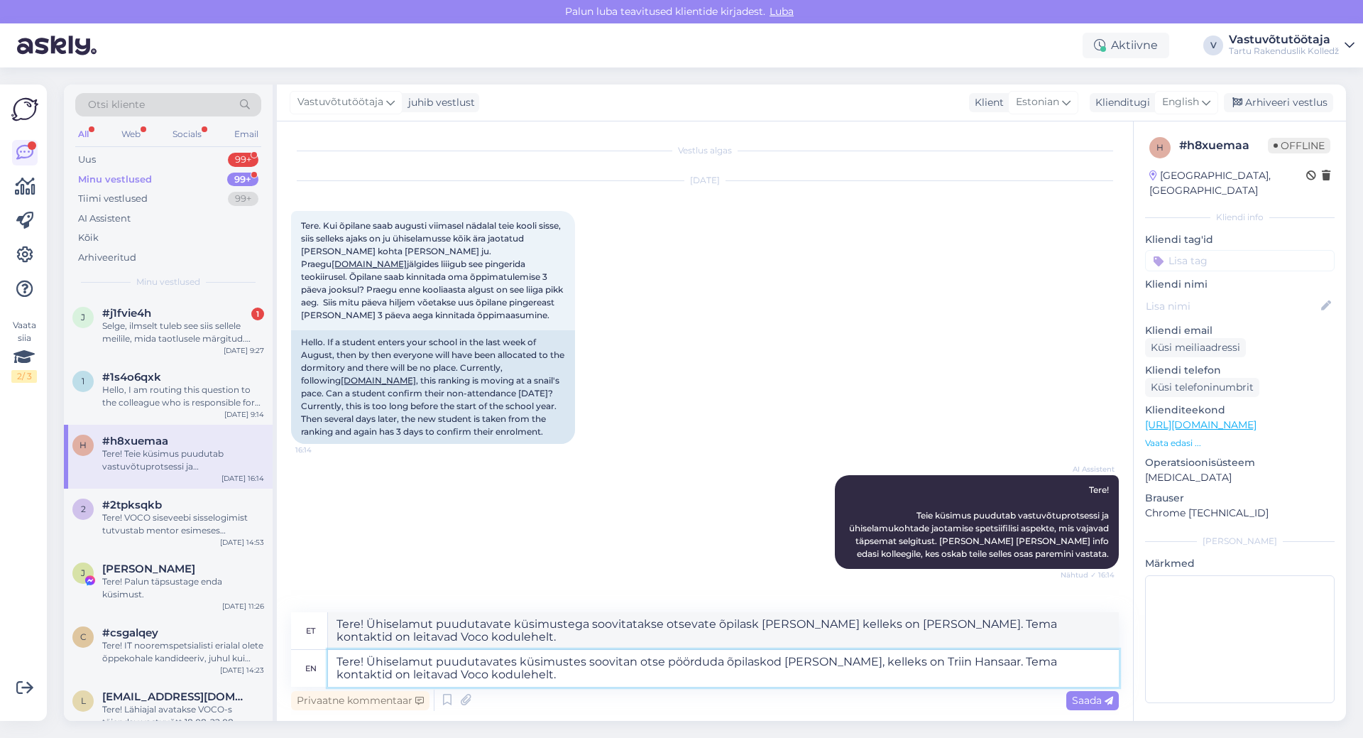
type textarea "Tere! Ühiselamut puudutavad küsimused soovitavad otsevate õpilasko [PERSON_NAME…"
type textarea "Tere! Ühiselamut puudutavates küsimustes soovitan otse pöörduda õpilaskodu [PER…"
type textarea "Tere! Ühiselamut puudutavate küsimustega soovitatakse otsevate õpilaskodu [PERS…"
click at [646, 678] on textarea "Tere! Ühiselamut puudutavates küsimustes soovitan otse pöörduda õpilaskodu [PER…" at bounding box center [723, 668] width 791 height 37
type textarea "Tere! Ühiselamut puudutavates küsimustes soovitan otse pöörduda õpilaskodu [PER…"
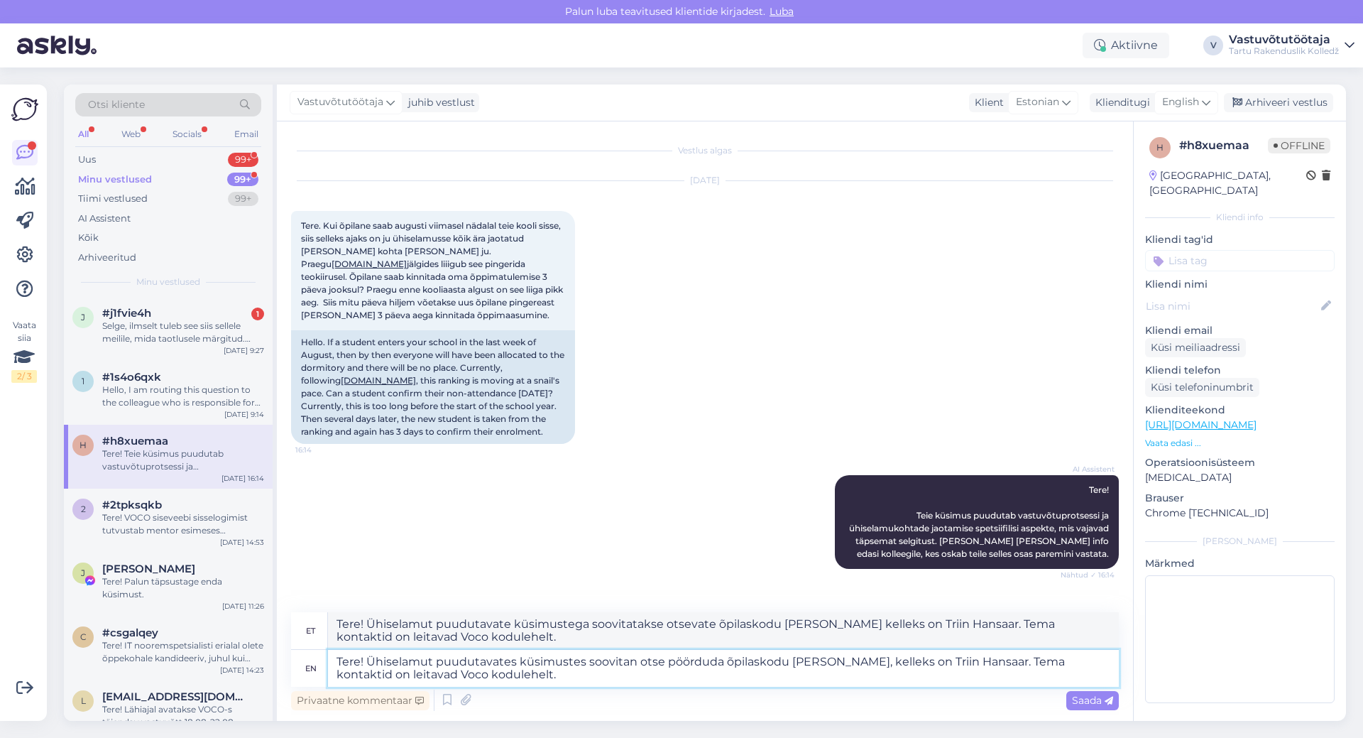
click at [584, 669] on textarea "Tere! Ühiselamut puudutavates küsimustes soovitan otse pöörduda õpilaskodu [PER…" at bounding box center [723, 668] width 791 height 37
click at [586, 667] on textarea "Tere! Ühiselamut puudutavates küsimustes soovitan otse pöörduda õpilaskodu [PER…" at bounding box center [723, 668] width 791 height 37
click at [585, 675] on textarea "Tere! Ühiselamut puudutavates küsimustes soovitan otse pöörduda õpilaskodu [PER…" at bounding box center [723, 668] width 791 height 37
click at [369, 660] on textarea "Tere! Ühiselamut puudutavates küsimustes soovitan otse pöörduda õpilaskodu [PER…" at bounding box center [723, 668] width 791 height 37
click at [716, 682] on textarea "Tere! Ühiselamut puudutavates küsimustes soovitan otse pöörduda õpilaskodu [PER…" at bounding box center [723, 668] width 791 height 37
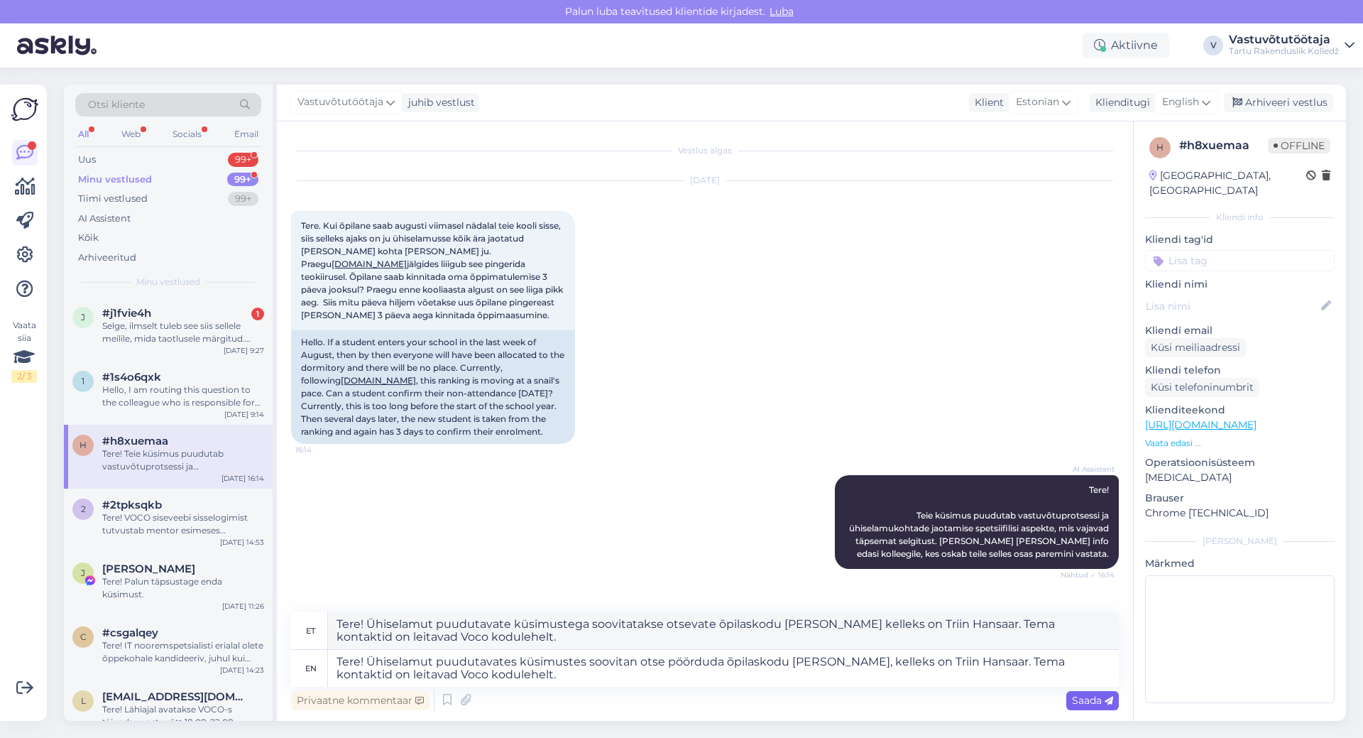
click at [1076, 698] on span "Saada" at bounding box center [1092, 700] width 41 height 13
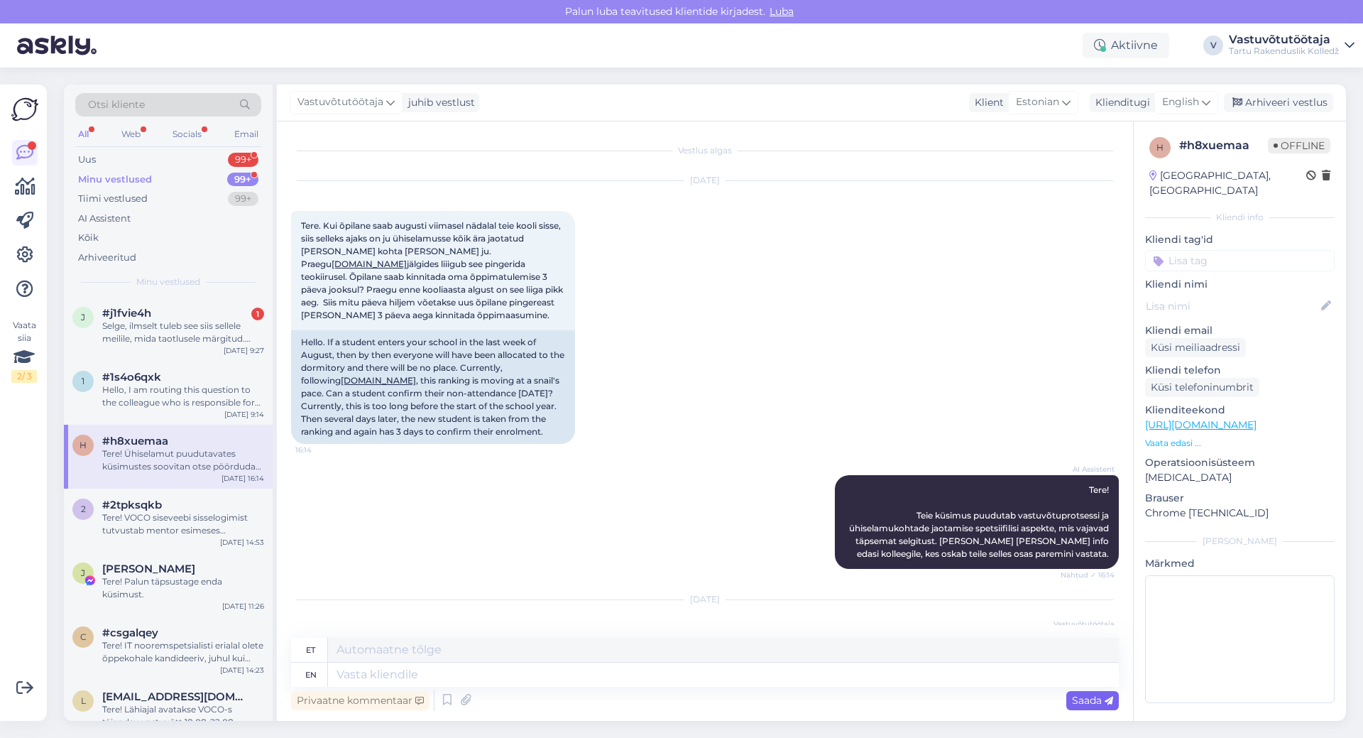
scroll to position [126, 0]
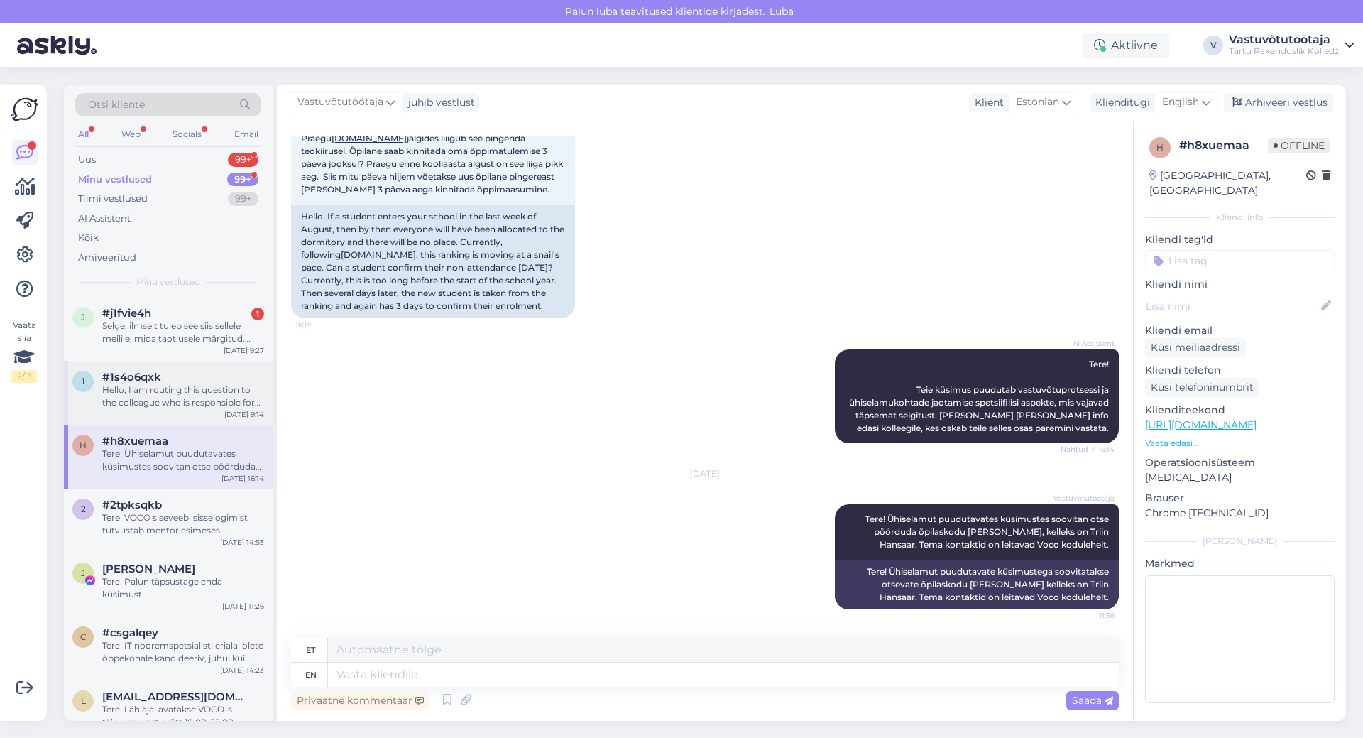
click at [182, 403] on div "Hello, I am routing this question to the colleague who is responsible for this …" at bounding box center [183, 396] width 162 height 26
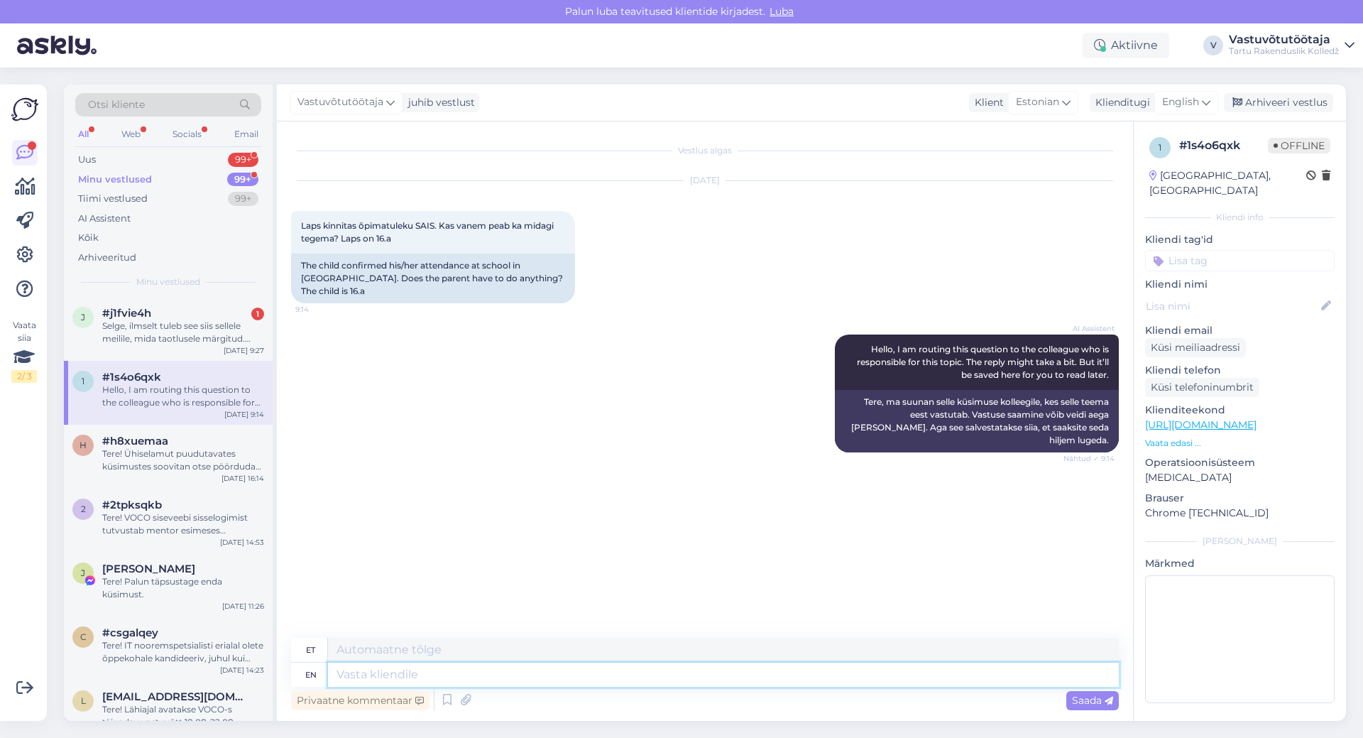
click at [474, 667] on textarea at bounding box center [723, 674] width 791 height 24
type textarea "Tere!"
type textarea "Tere! Lapsevanema"
type textarea "Tere! Lapsevanemane"
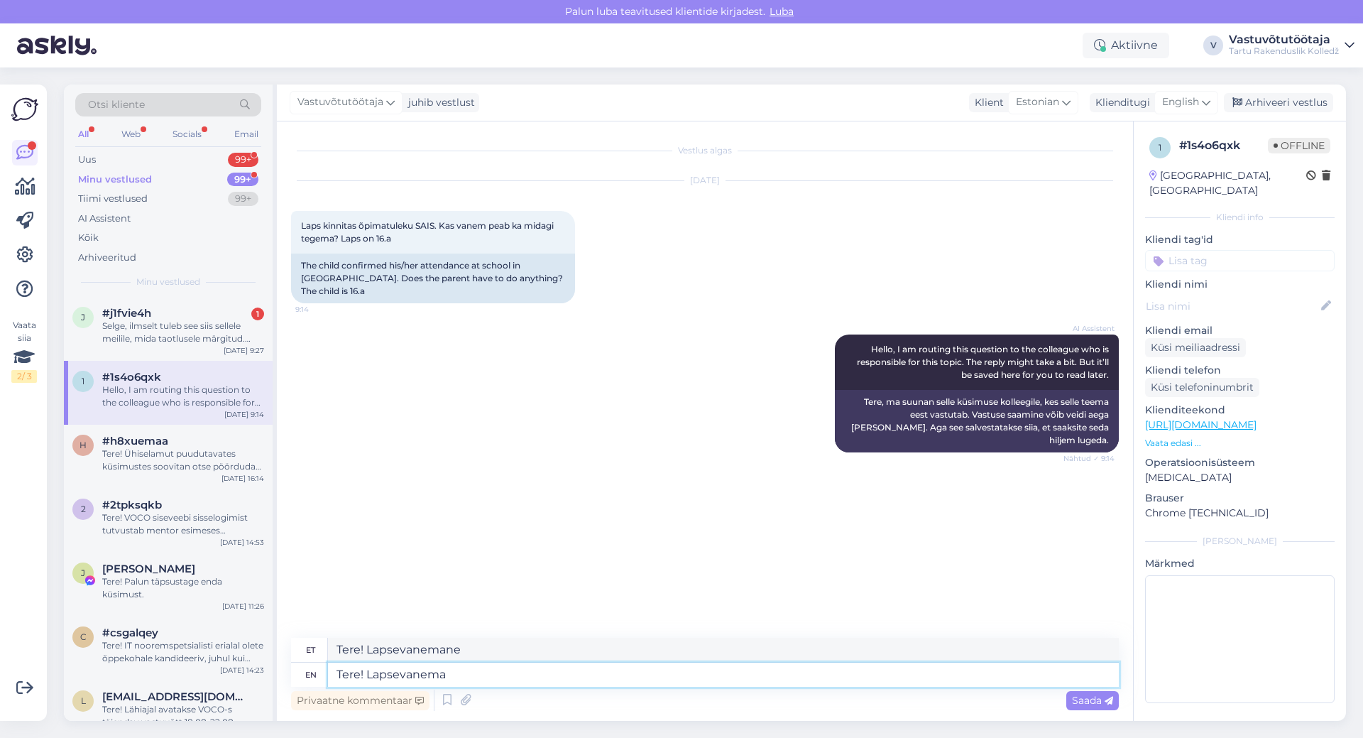
type textarea "Tere! Lapsevanema"
type textarea "Tere! Lapsevanema meilile tu"
type textarea "Tere! Lapsevanema meile"
type textarea "Tere! Lapsevanema meilile tuleb s"
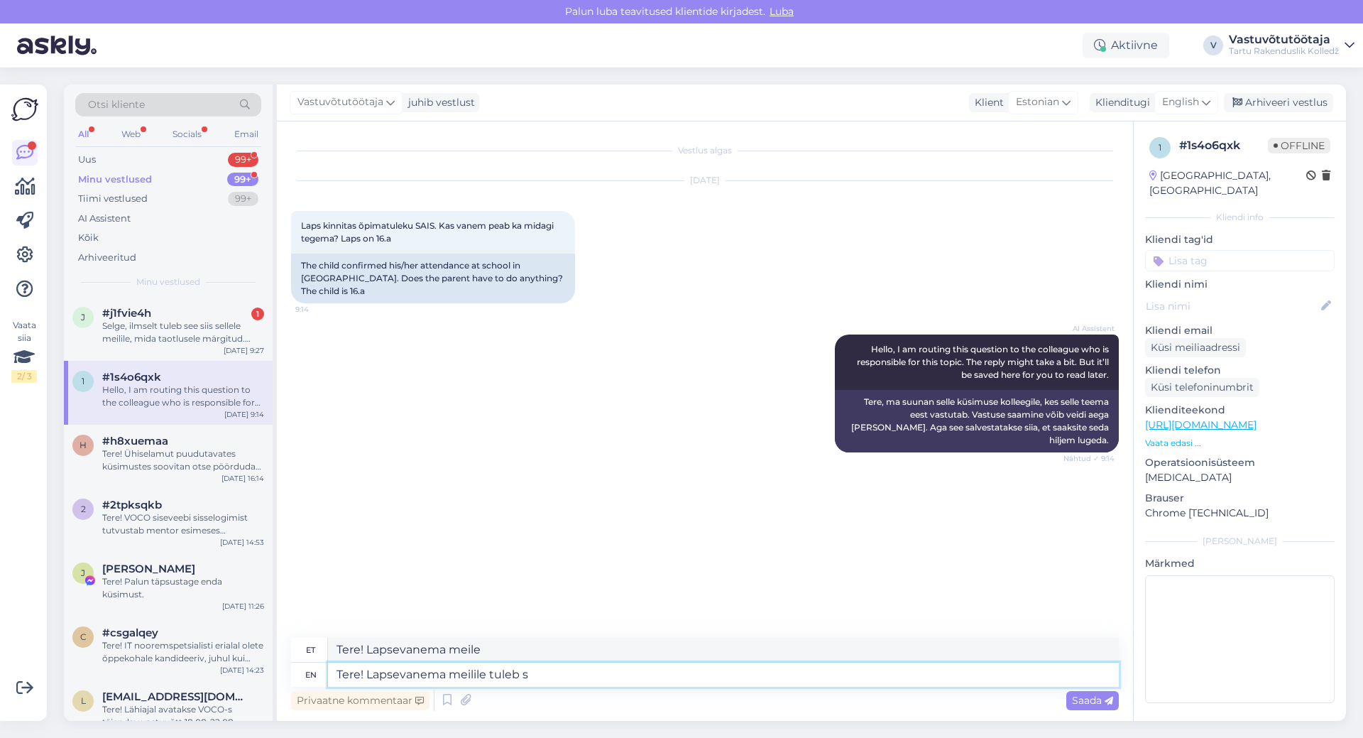
type textarea "Tere! Lapsevanema meilile tuleb"
type textarea "Tere! Lapsevanema meilile tuleb samuti k"
type textarea "Tere! Lapsevanema meilile tuleb samuti"
type textarea "Tere! Lapsevanema meilile tuleb samuti kiri,"
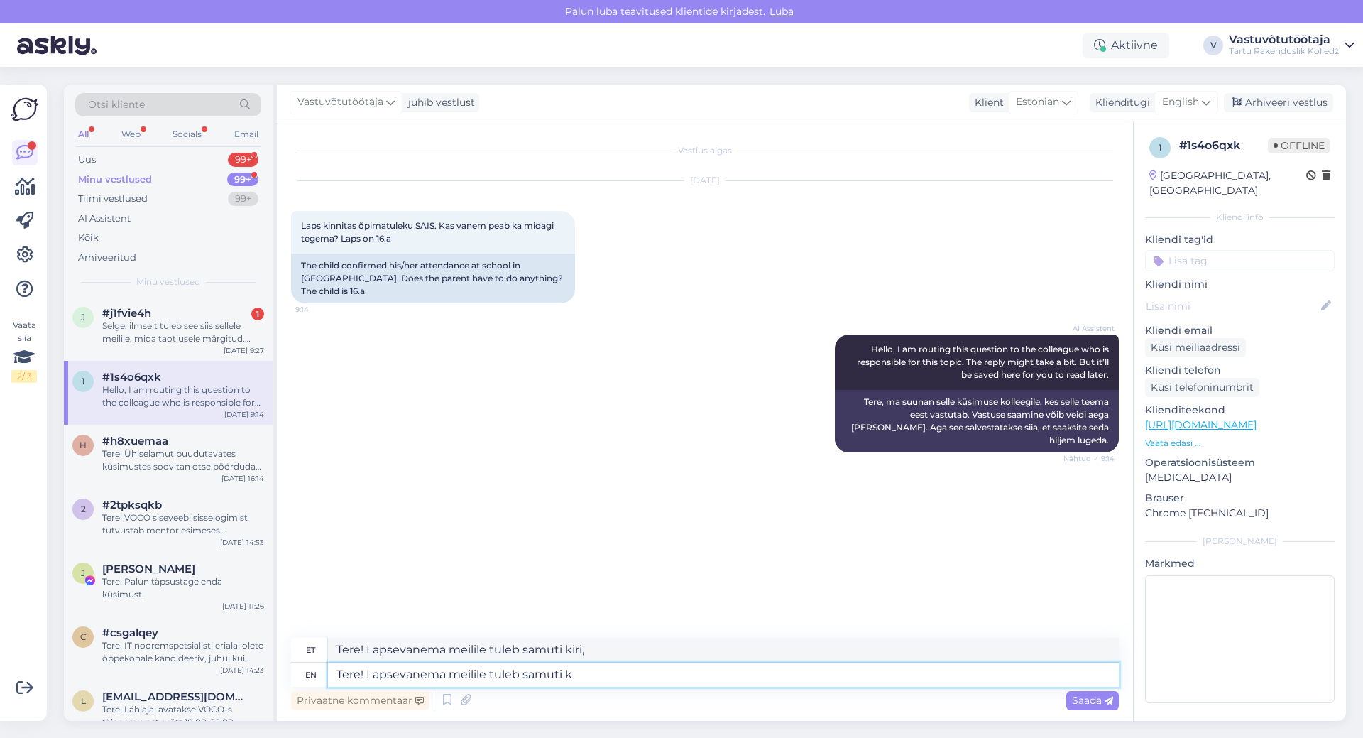
type textarea "Tere! Lapsevanema meilile tuleb samuti"
type textarea "Tere! Lapsevanema meilile tuleb samuti kiri,"
type textarea "Tere! Lapsevanema meilile tuleb [PERSON_NAME]"
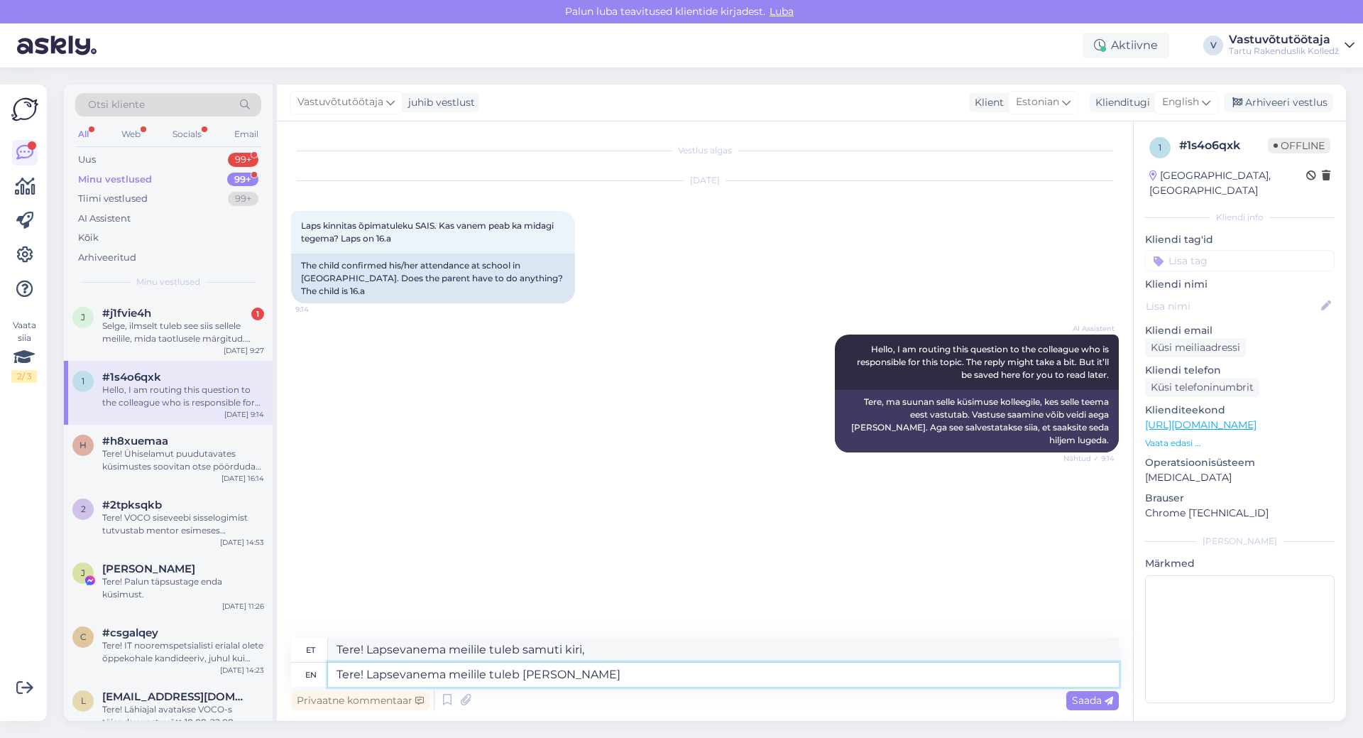
type textarea "Tere! Lapsevanema meilile tuleb samuti"
type textarea "Tere! Lapsevanema meilile tu"
type textarea "Tere! Lapsevanema meilile tuleb"
type textarea "Tere! Lapsevanema meile sulle"
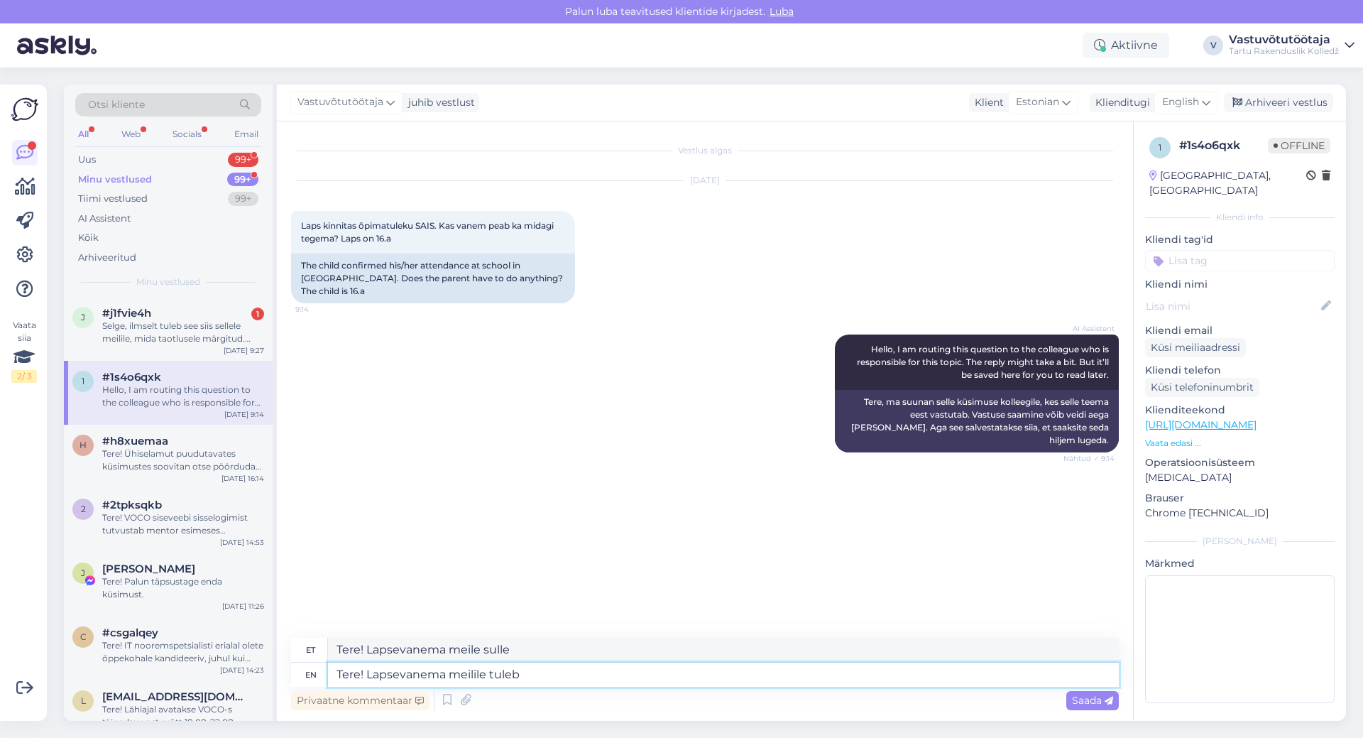
type textarea "Tere! Lapsevanema meilile tuleb k"
type textarea "Tere! Lapsevanema meilile tuleb"
type textarea "Tere! Lapsevanema meilile tuleb kinnitamise"
type textarea "Tere! Lapsevanema meilile tuleb kinnitamise kohta e"
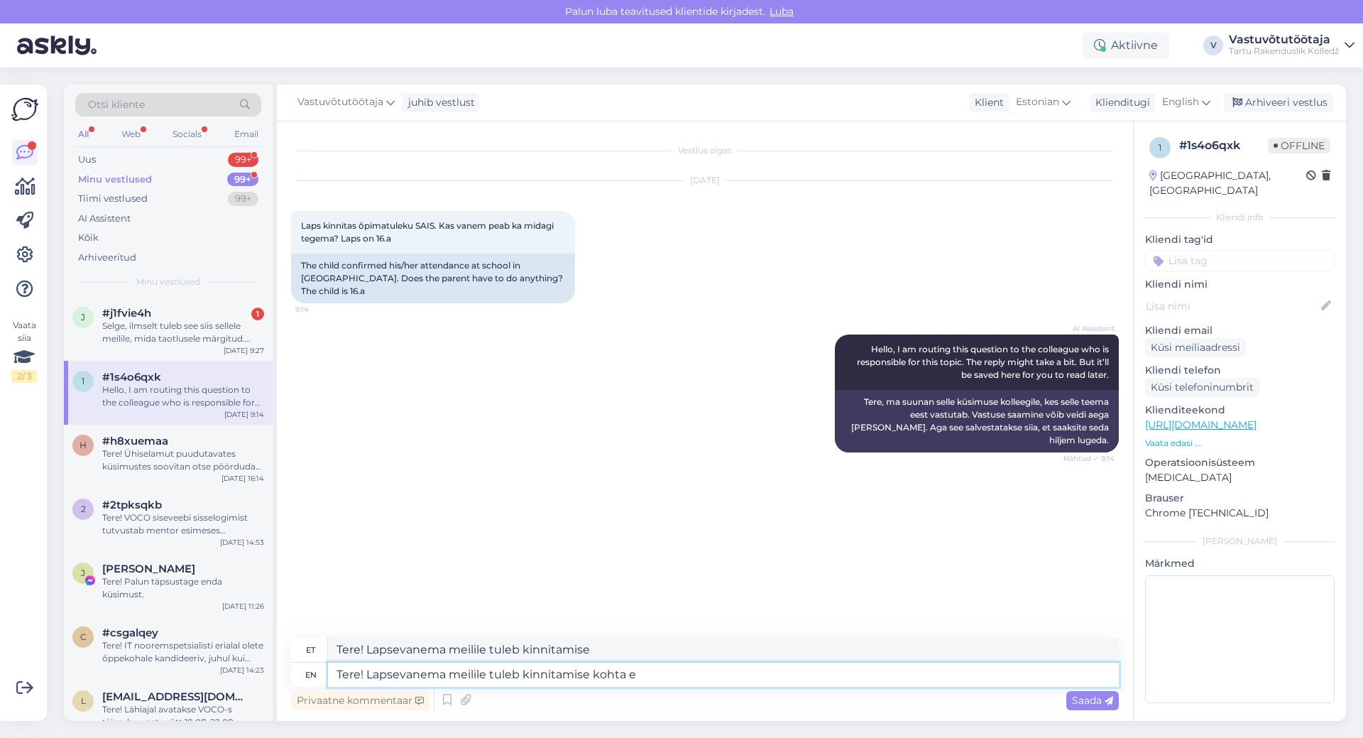
type textarea "Tere! Lapsevanema meilile tuleb kinnitamise kohta"
type textarea "Tere! Lapsevanema meilile tuleb kinnitamise kohta eraldi k"
type textarea "Tere! Lapsevanema meilile tuleb kinnitamise kohta eraldi"
type textarea "Tere! Lapsevanema meilile tuleb kinnitamise kohta [PERSON_NAME]."
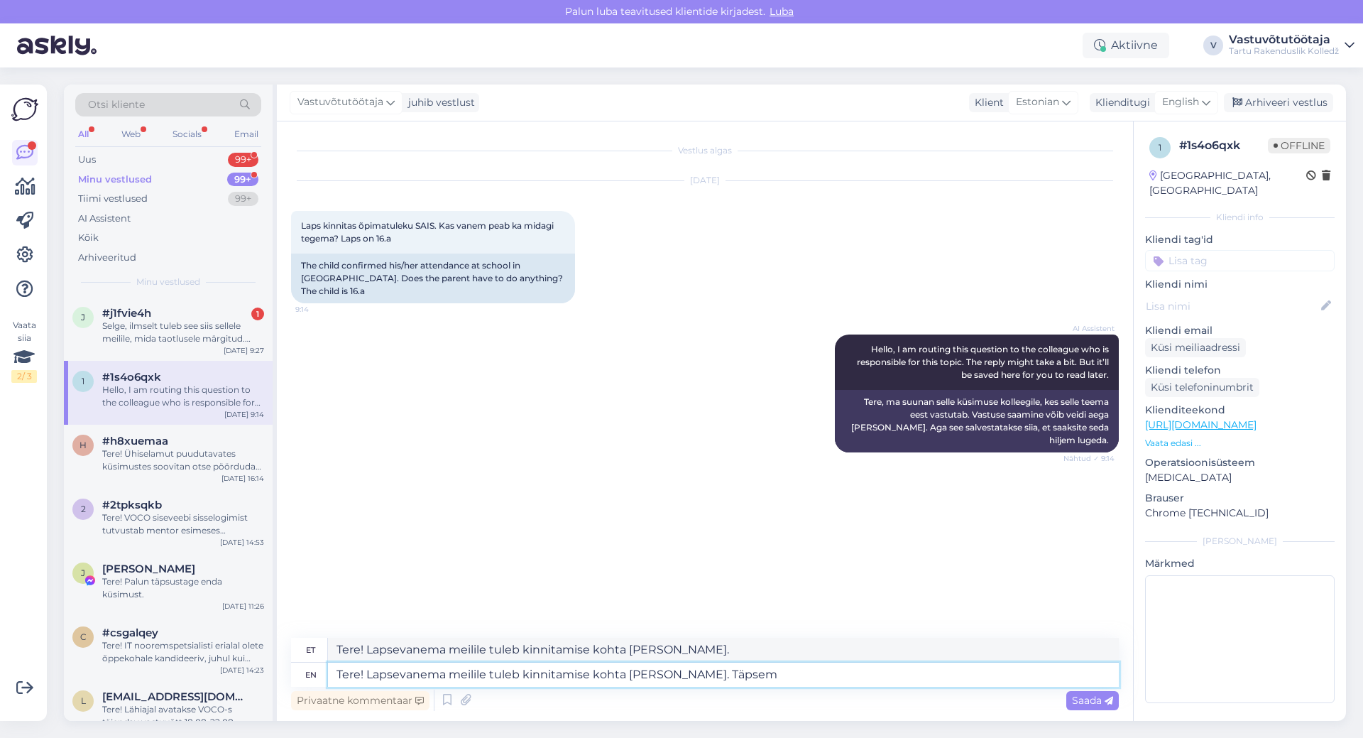
type textarea "Tere! Lapsevanema meilile tuleb kinnitamise kohta [PERSON_NAME]. Täpsem"
type textarea "Tere! Lapsevanema meilile tuleb kinnitamise kohta [PERSON_NAME]. Täpsemalt"
type textarea "Tere! Lapsevanema meilile tuleb kinnitamise kohta [PERSON_NAME]. Täpsem juhis k"
type textarea "Tere! Lapsevanema meilile tuleb kinnitamise kohta [PERSON_NAME]. Täpsem juhis"
type textarea "Tere! Lapsevanema meilile tuleb kinnitamise kohta [PERSON_NAME]. Täpsem juhis k…"
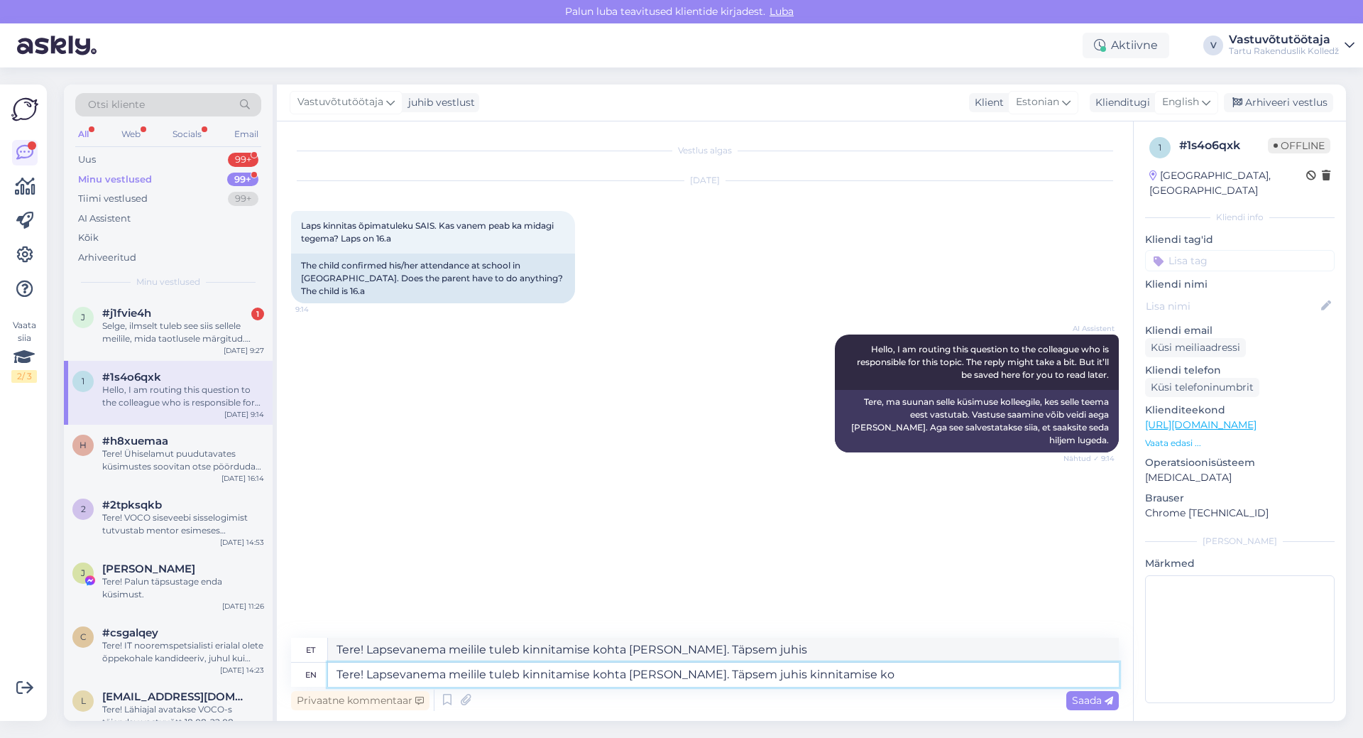
type textarea "Tere! Lapsevanema meilile tuleb kinnitamise kohta [PERSON_NAME]. Täpsemalt juhi…"
type textarea "Tere! Lapsevanema meilile tuleb kinnitamise kohta [PERSON_NAME]. Täpsem juhis k…"
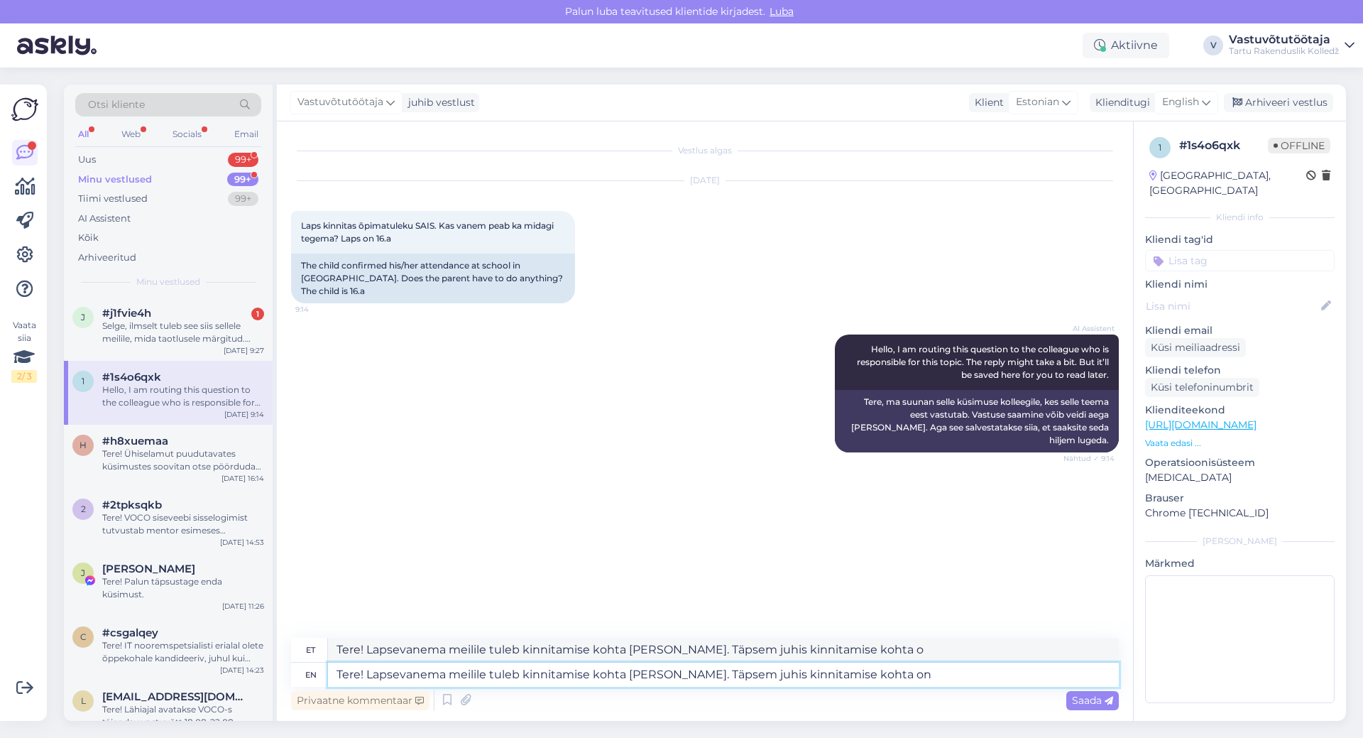
type textarea "Tere! Lapsevanema meilile tuleb kinnitamise kohta [PERSON_NAME]. Täpsem juhis k…"
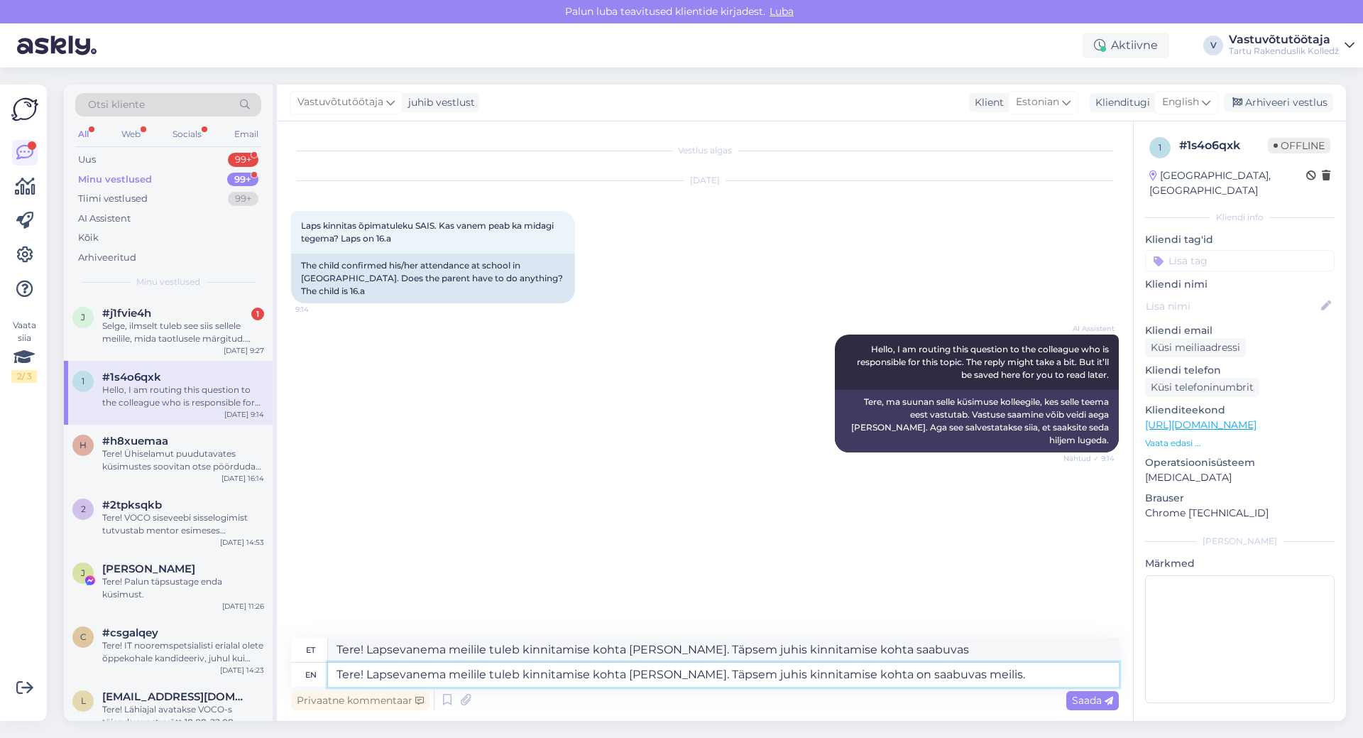
type textarea "Tere! Lapsevanema meilile tuleb kinnitamise kohta [PERSON_NAME]. Täpsem juhis k…"
click at [1103, 701] on span "Saada" at bounding box center [1092, 700] width 41 height 13
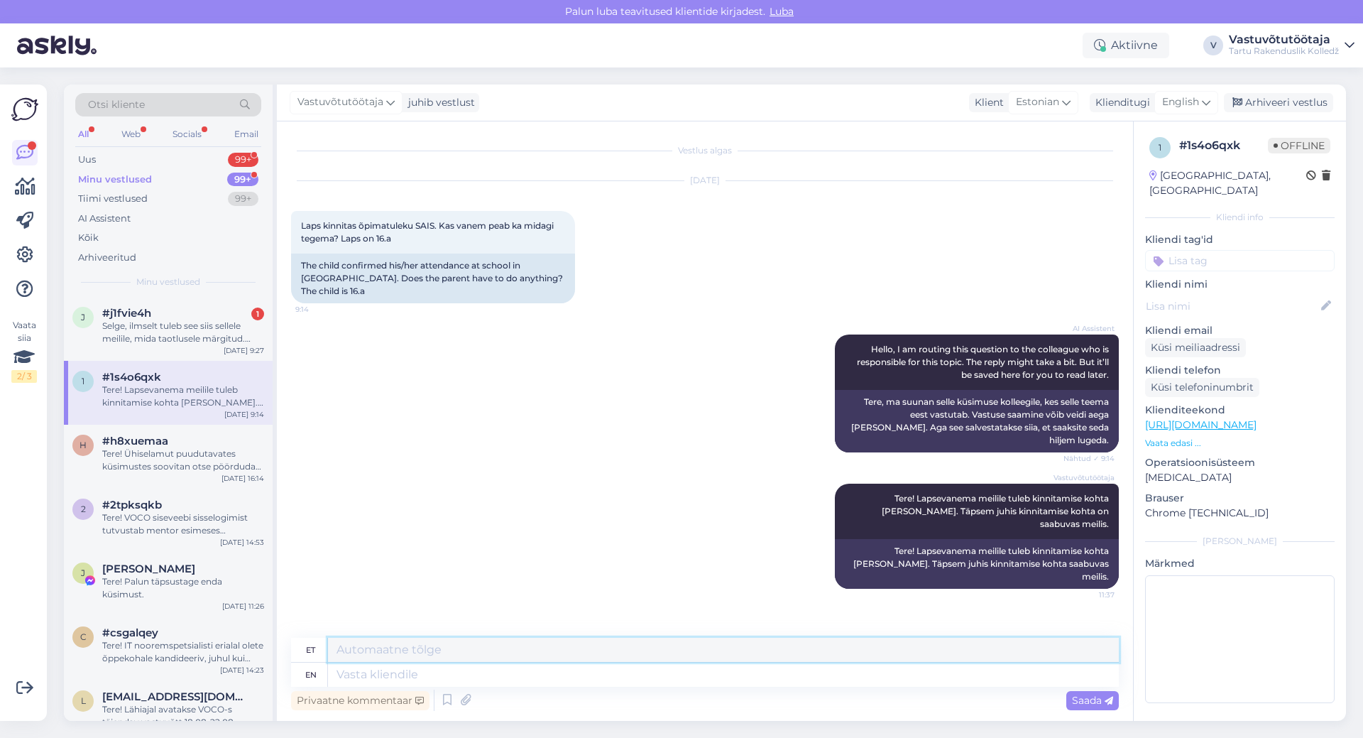
click at [359, 645] on textarea at bounding box center [723, 650] width 791 height 24
click at [370, 672] on textarea at bounding box center [723, 674] width 791 height 24
click at [1206, 102] on icon at bounding box center [1206, 102] width 9 height 16
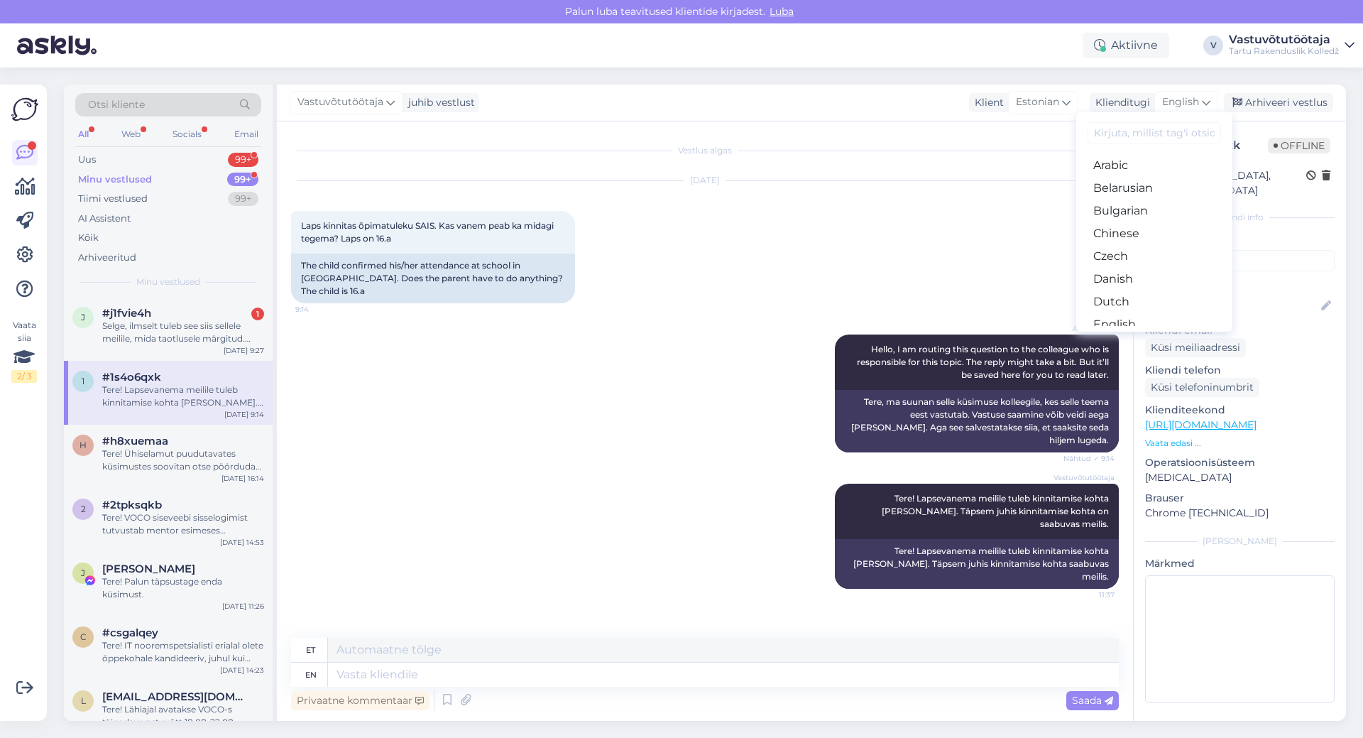
click at [1150, 132] on input at bounding box center [1154, 133] width 133 height 22
type input "es"
click at [1147, 194] on link "Estonian" at bounding box center [1154, 188] width 156 height 23
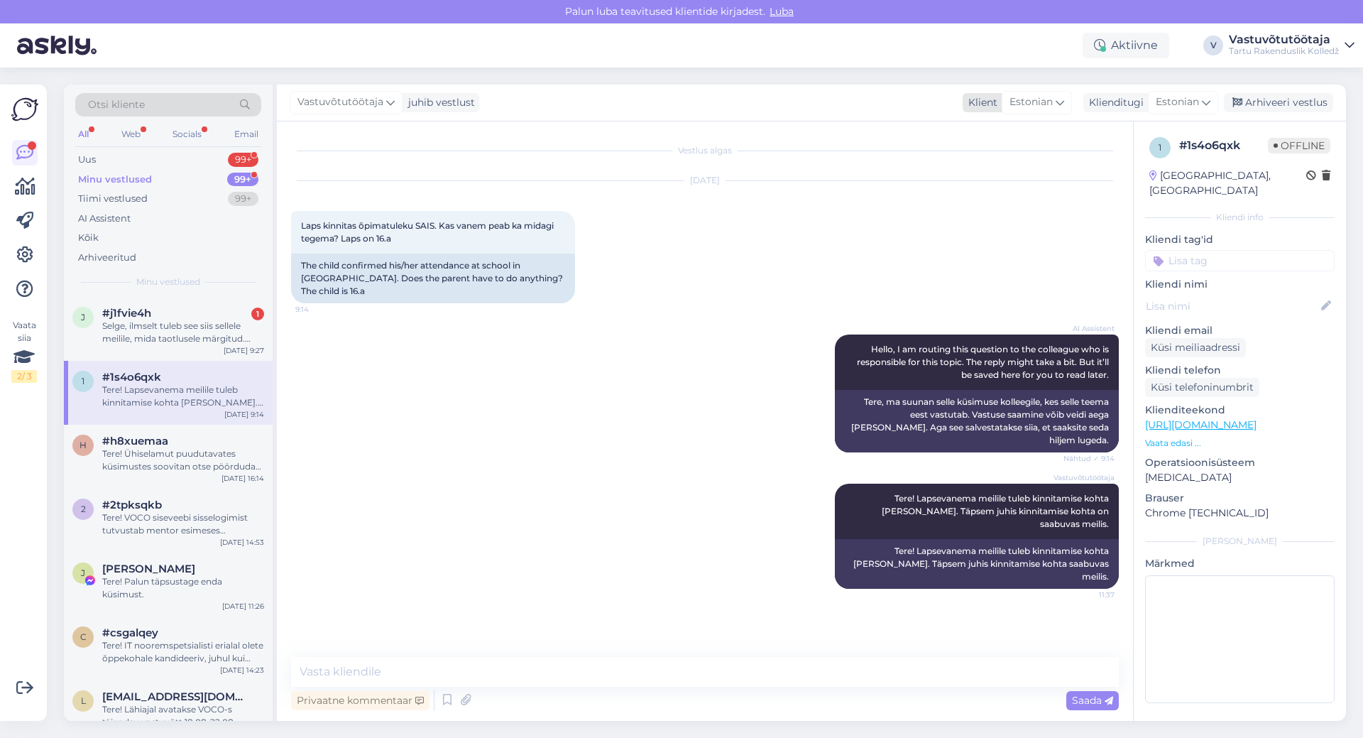
click at [1058, 109] on icon at bounding box center [1060, 102] width 9 height 16
click at [1042, 165] on link "English" at bounding box center [1017, 165] width 156 height 23
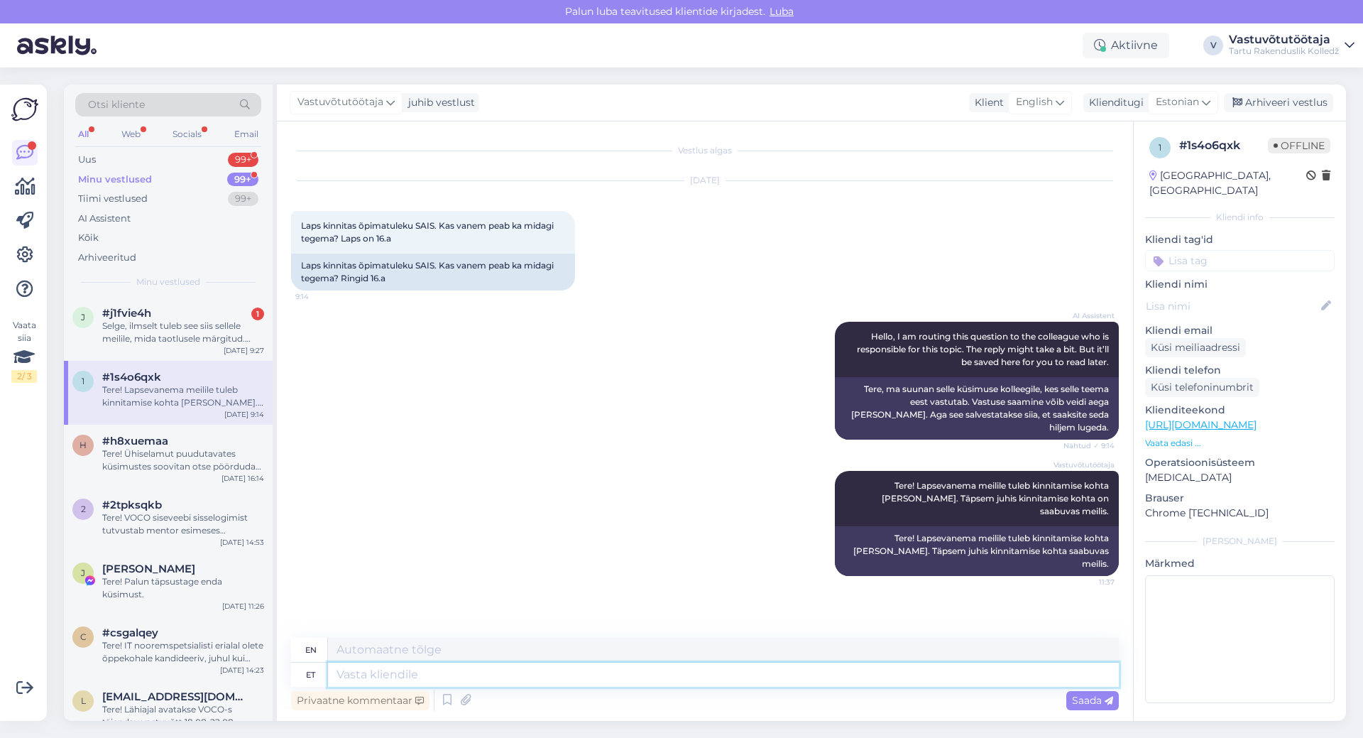
click at [393, 674] on textarea at bounding box center [723, 674] width 791 height 24
click at [1054, 110] on div "English" at bounding box center [1040, 102] width 64 height 23
click at [992, 134] on input "en" at bounding box center [1020, 133] width 133 height 22
type input "es"
click at [1030, 179] on link "Estonian" at bounding box center [1021, 188] width 156 height 23
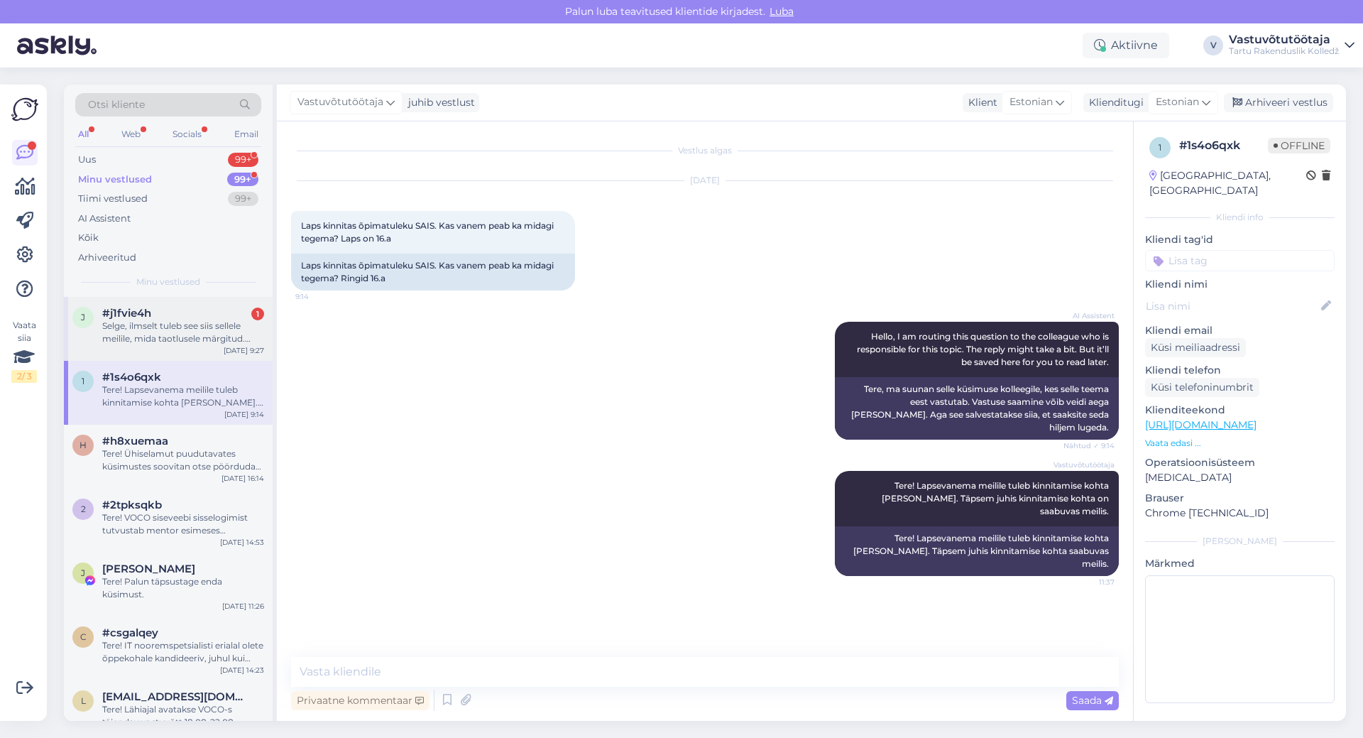
click at [172, 309] on div "#j1fvie4h 1" at bounding box center [183, 313] width 162 height 13
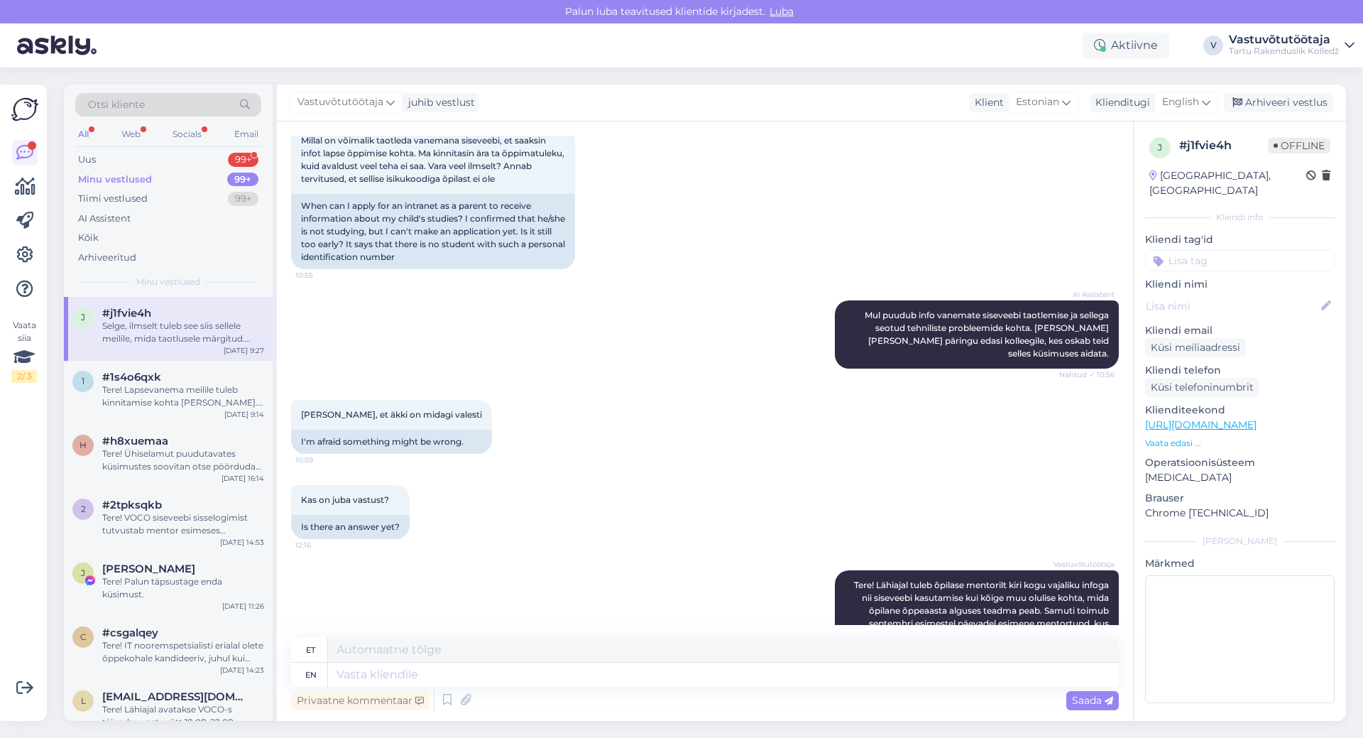
scroll to position [452, 0]
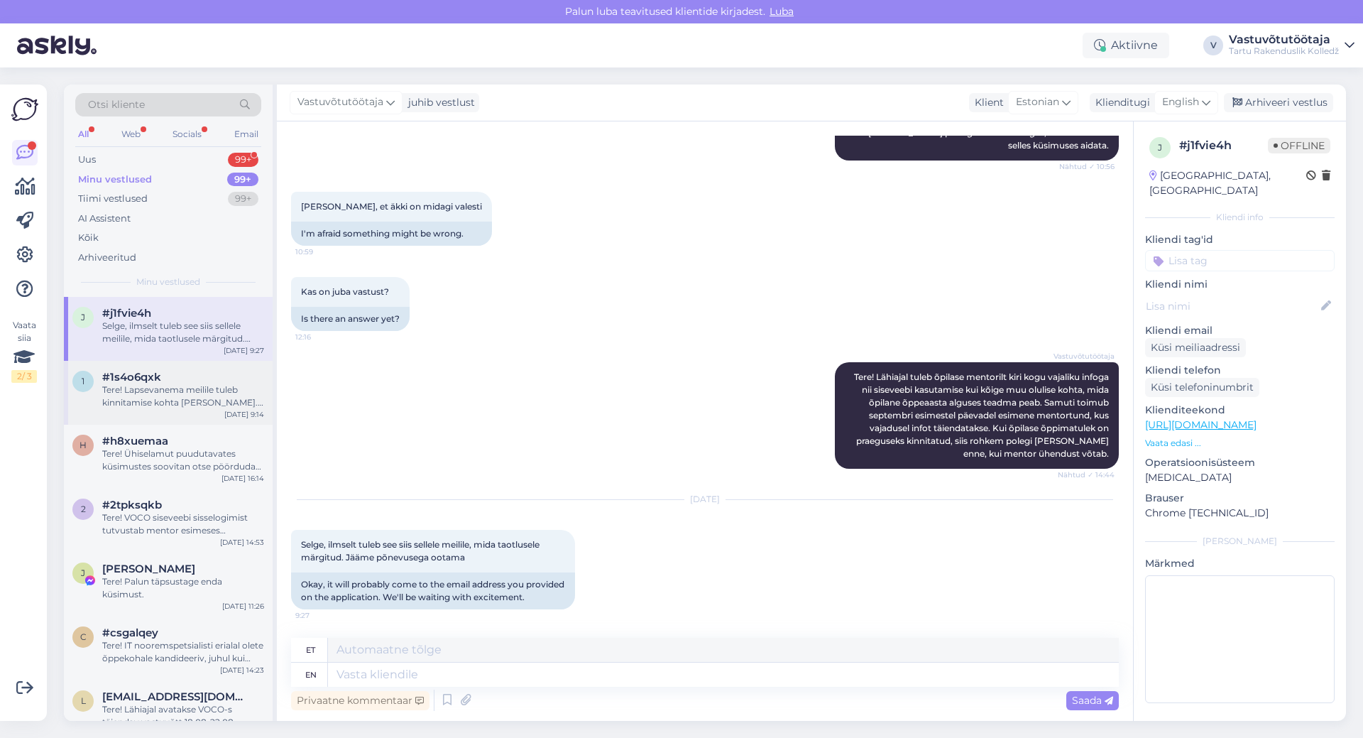
click at [167, 389] on div "Tere! Lapsevanema meilile tuleb kinnitamise kohta [PERSON_NAME]. Täpsem juhis k…" at bounding box center [183, 396] width 162 height 26
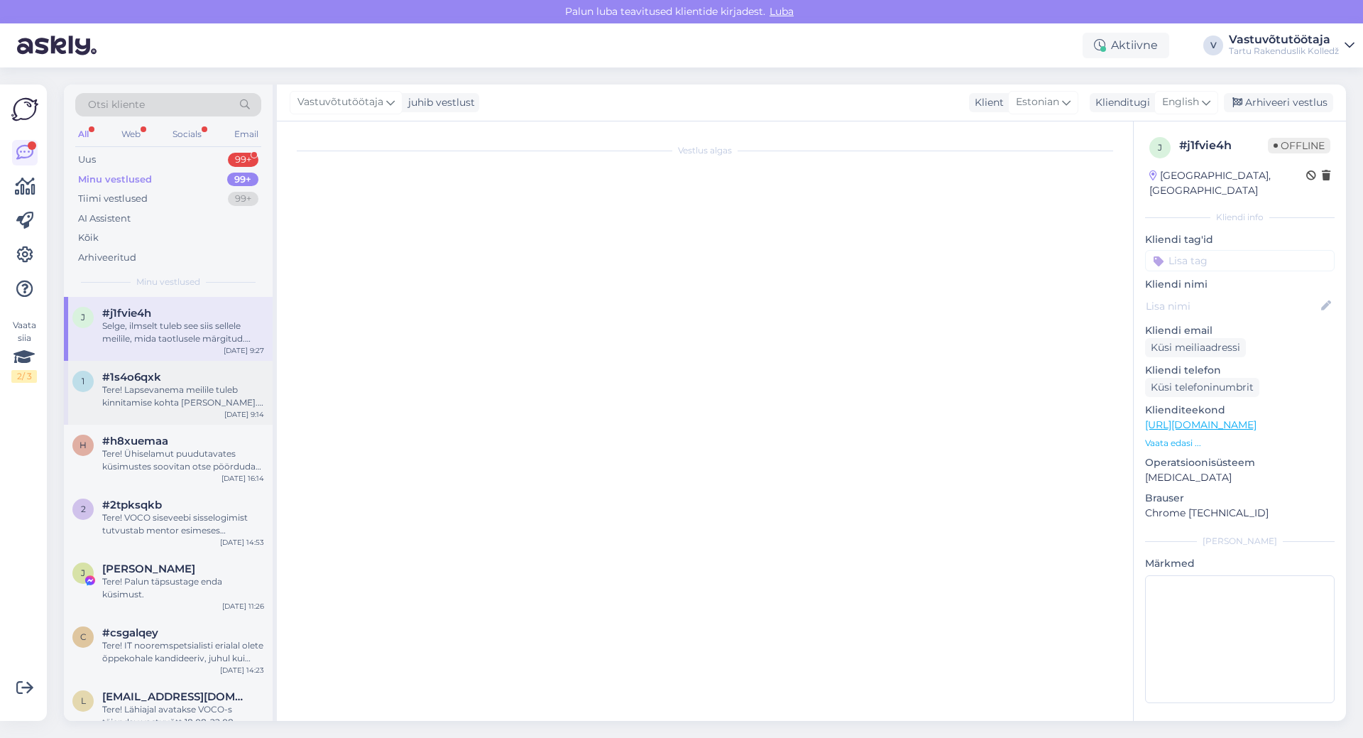
scroll to position [0, 0]
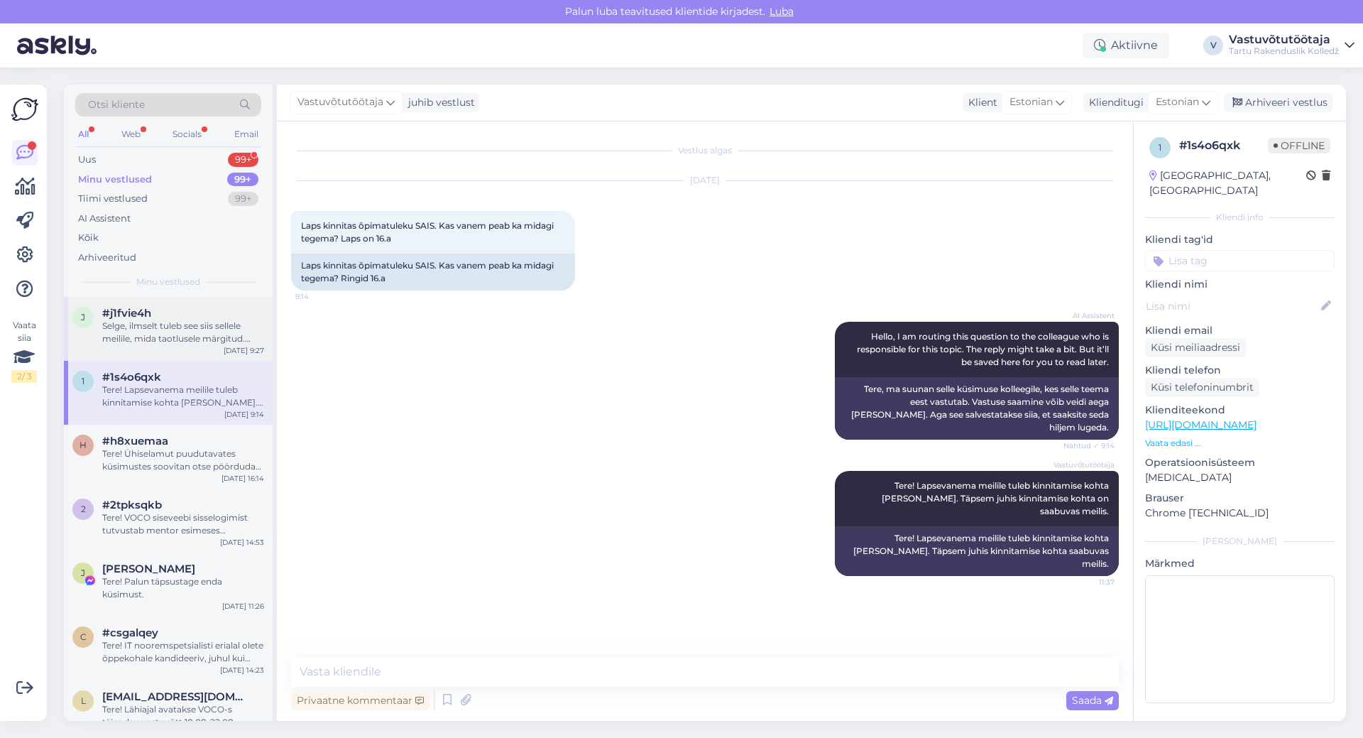
click at [173, 341] on div "Selge, ilmselt tuleb see siis sellele meilile, mida taotlusele märgitud. Jääme …" at bounding box center [183, 332] width 162 height 26
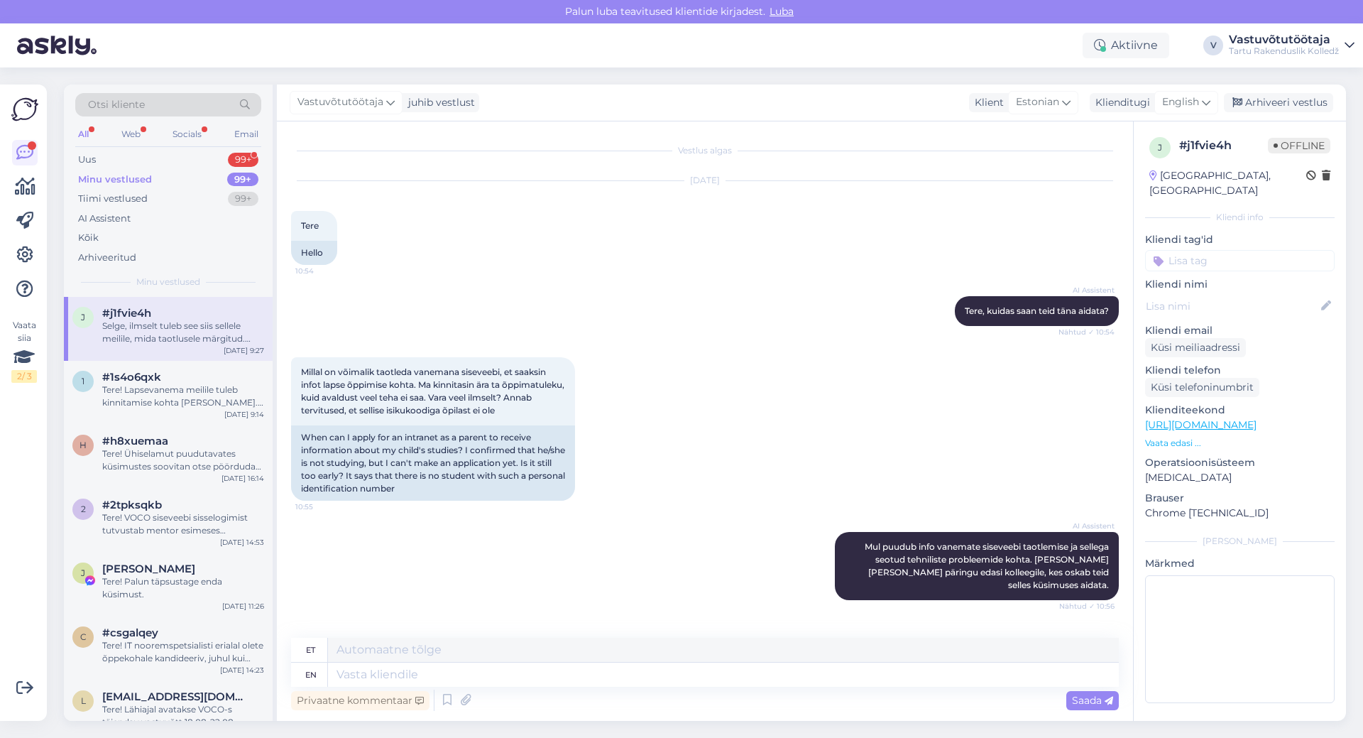
scroll to position [452, 0]
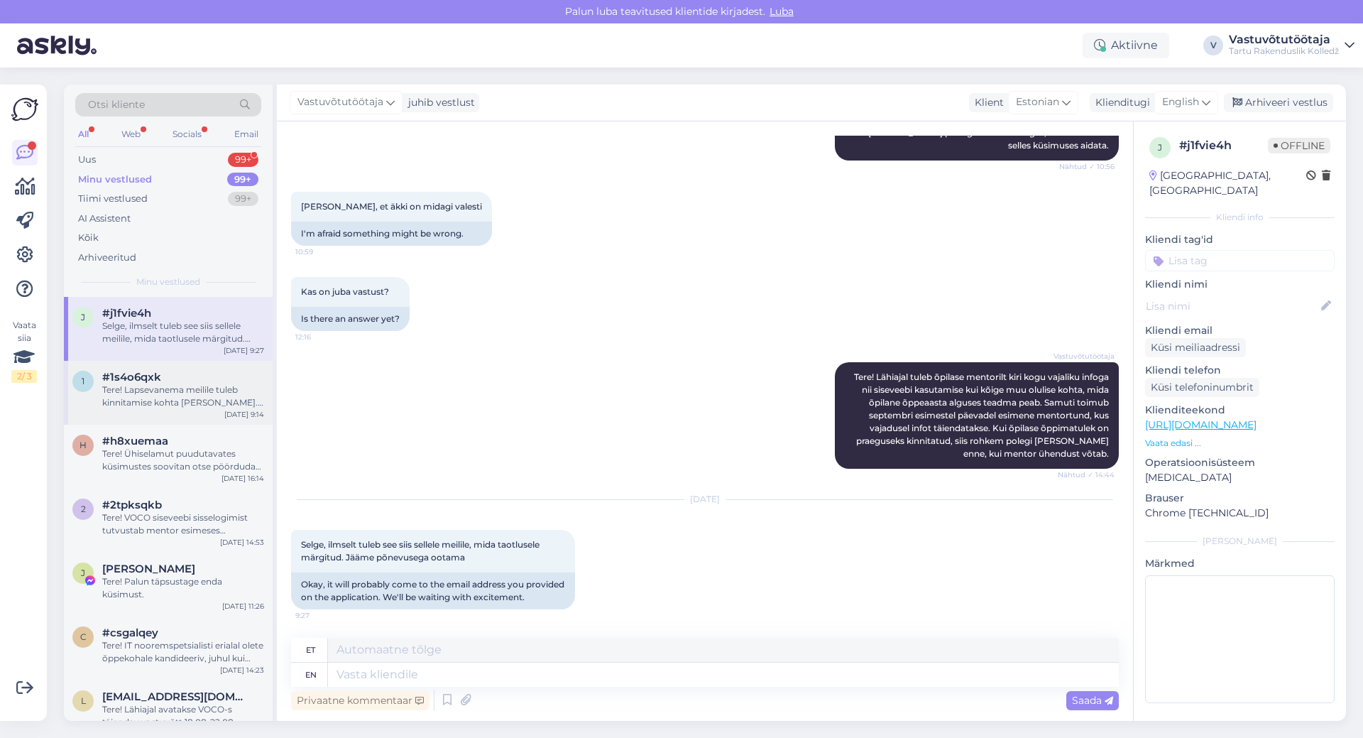
click at [155, 398] on div "Tere! Lapsevanema meilile tuleb kinnitamise kohta [PERSON_NAME]. Täpsem juhis k…" at bounding box center [183, 396] width 162 height 26
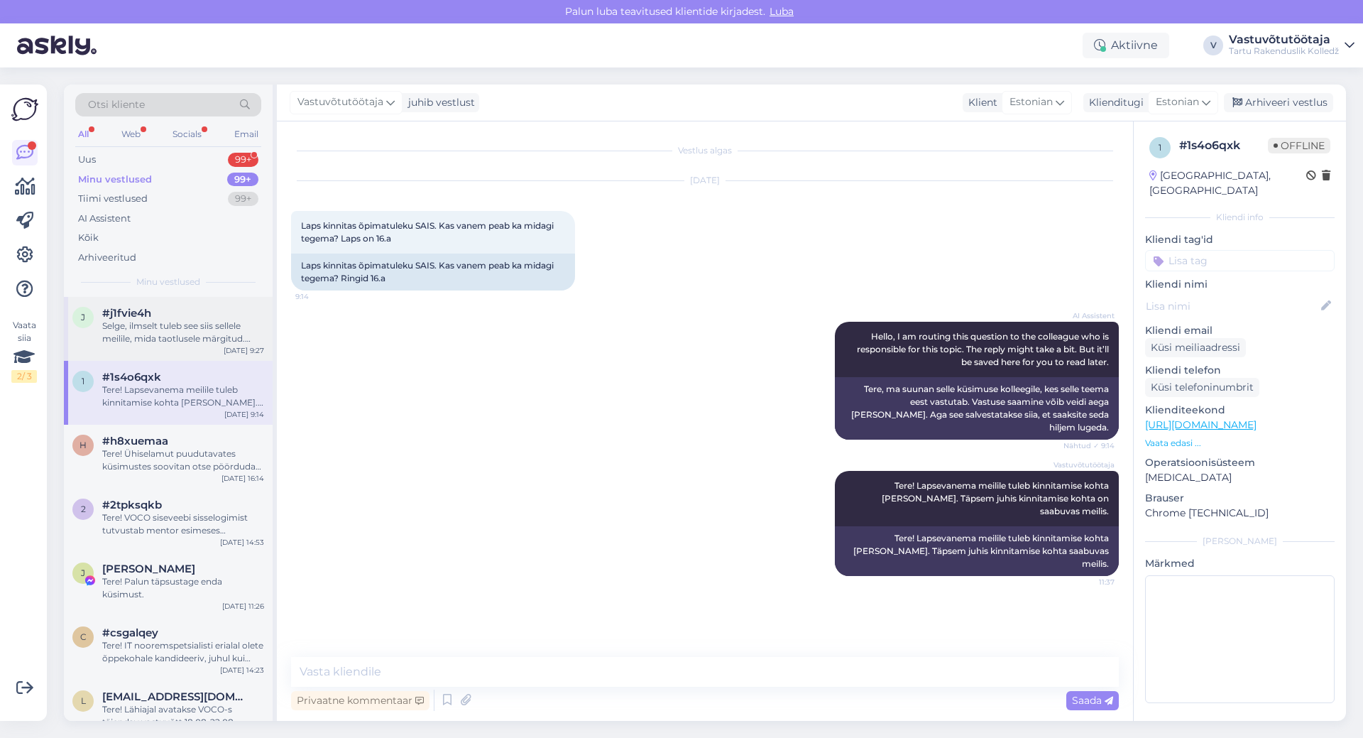
click at [181, 339] on div "Selge, ilmselt tuleb see siis sellele meilile, mida taotlusele märgitud. Jääme …" at bounding box center [183, 332] width 162 height 26
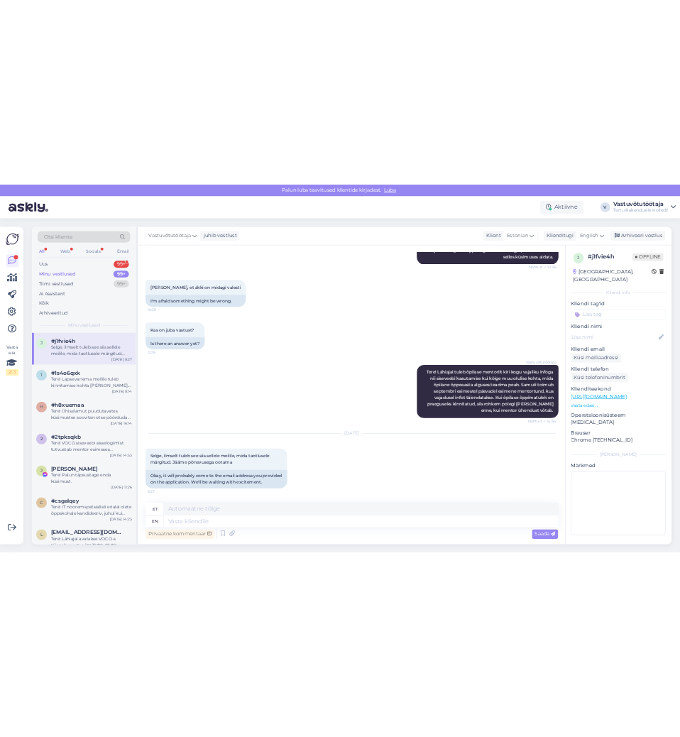
scroll to position [606, 0]
